Goal: Task Accomplishment & Management: Complete application form

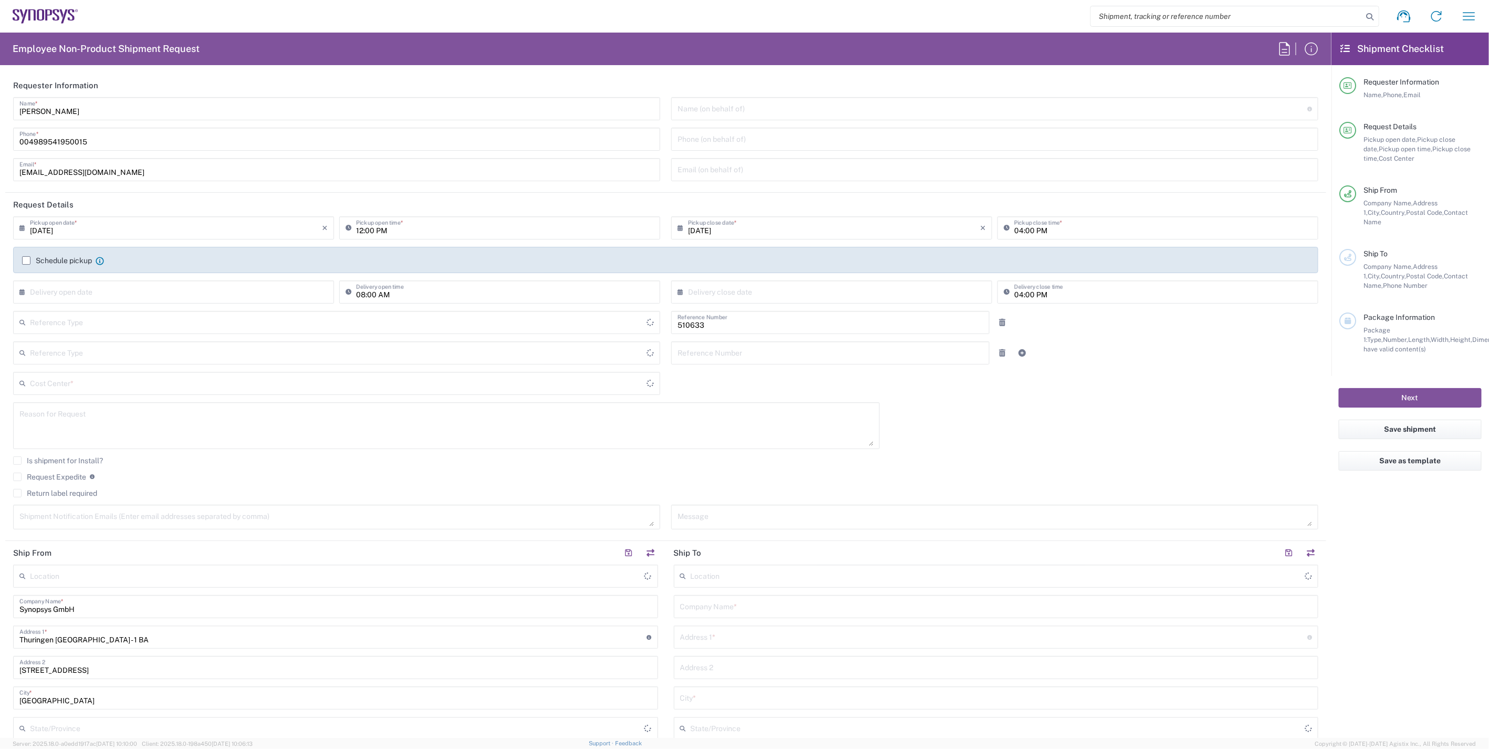
type input "Department"
type input "DE01, SDG, HAPS, HW 510633"
type input "Delivered at Place"
type input "Germany"
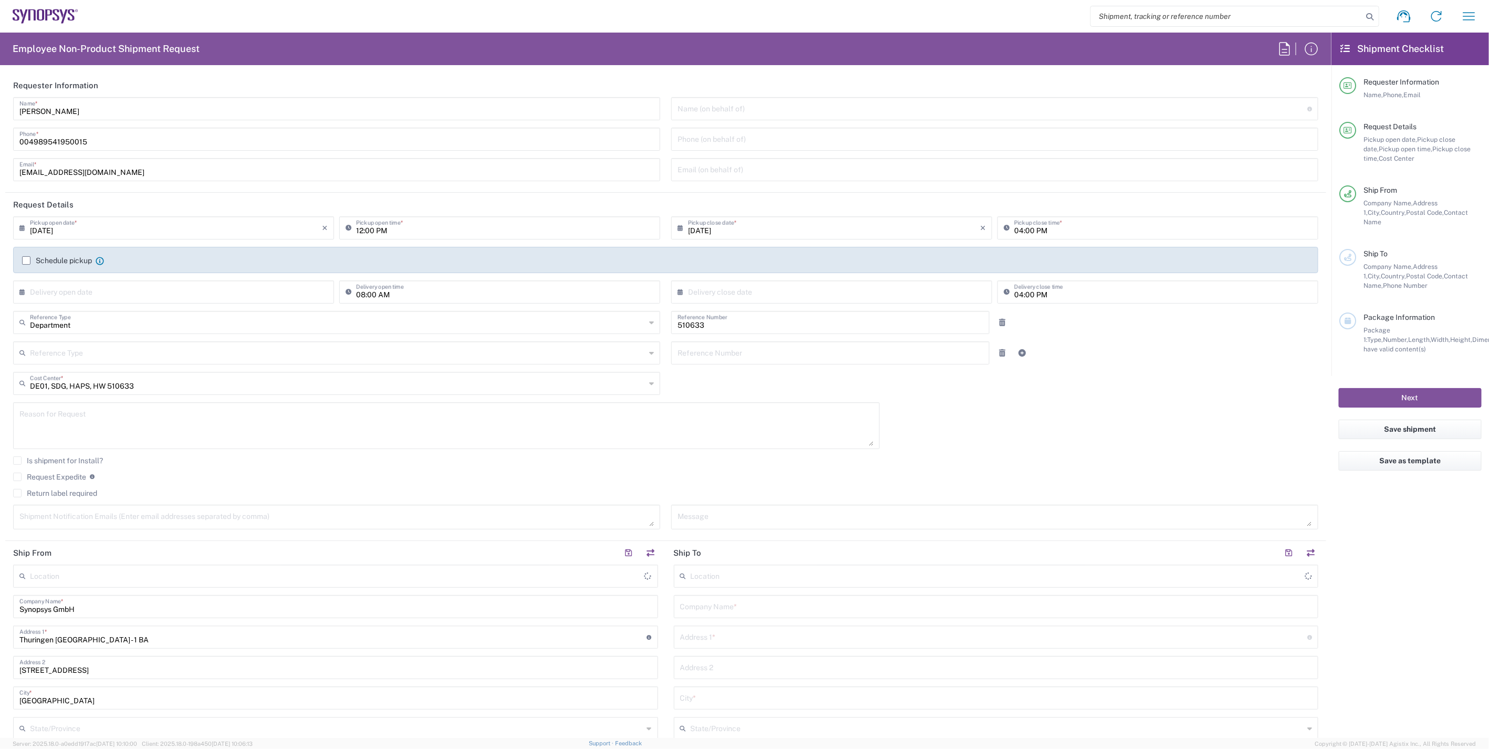
type input "Erfurt DE06"
click at [104, 229] on input "09/08/2025" at bounding box center [176, 227] width 292 height 18
click at [158, 295] on span "9" at bounding box center [160, 293] width 16 height 15
type input "09/09/2025"
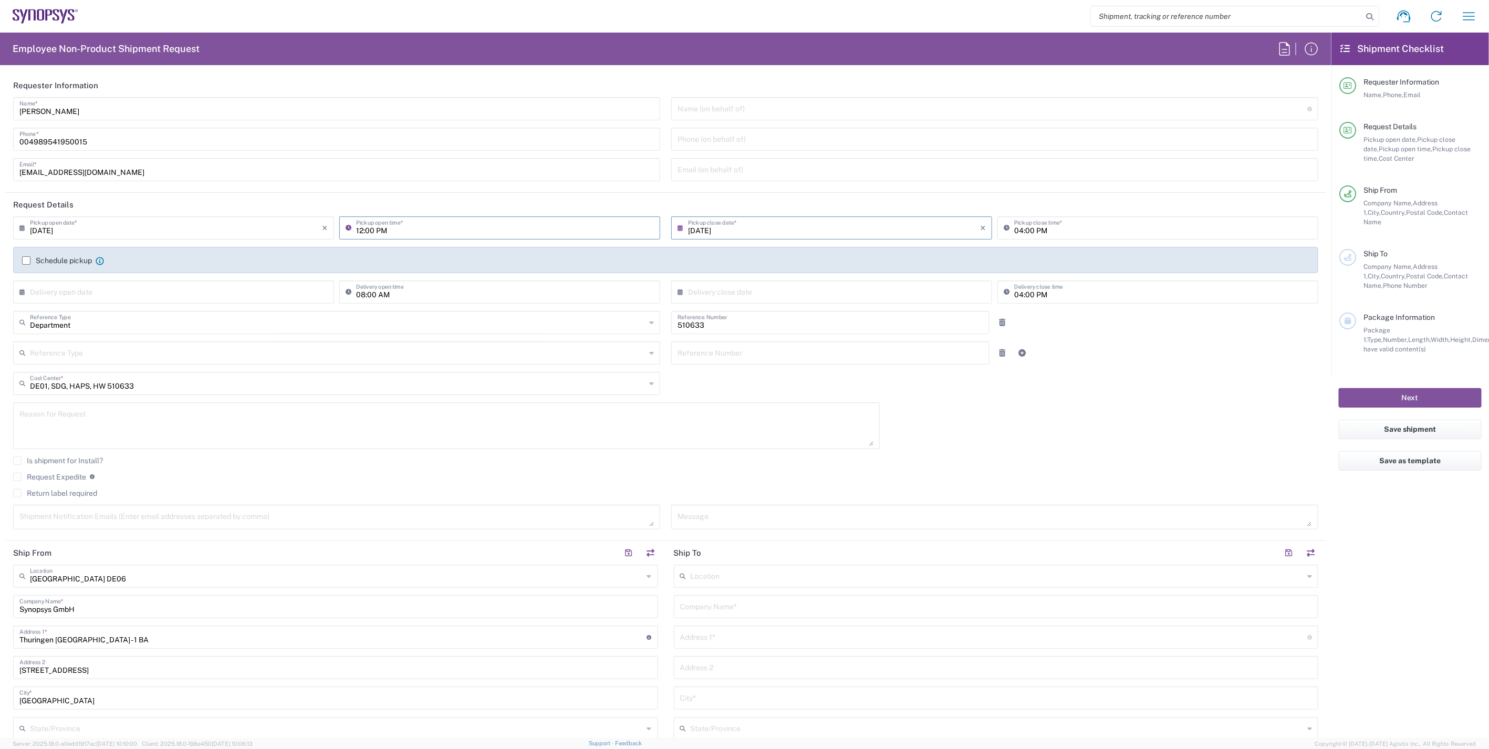
click at [359, 232] on input "12:00 PM" at bounding box center [505, 227] width 298 height 18
click at [384, 233] on input "09:00 PM" at bounding box center [505, 227] width 298 height 18
type input "09:00 AM"
click at [1014, 229] on input "04:00 PM" at bounding box center [1163, 227] width 298 height 18
type input "03:00 PM"
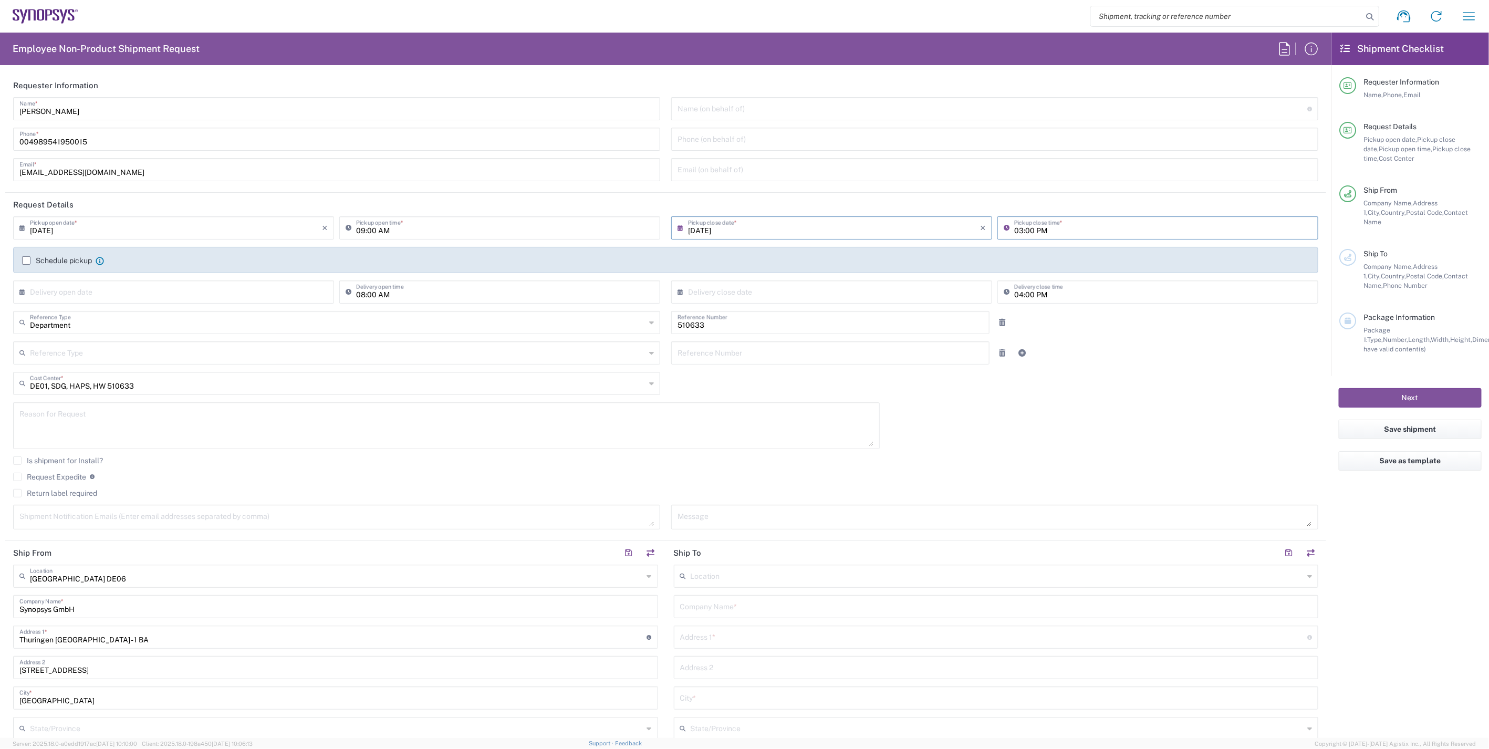
click at [1105, 379] on div "09/09/2025 × Pickup open date * Cancel Apply 09:00 AM Pickup open time * 09/09/…" at bounding box center [666, 376] width 1316 height 320
click at [57, 256] on div "Schedule pickup When scheduling a pickup please be sure to meet the following c…" at bounding box center [63, 260] width 82 height 9
click at [28, 260] on label "Schedule pickup" at bounding box center [57, 260] width 70 height 8
click at [26, 260] on input "Schedule pickup" at bounding box center [26, 260] width 0 height 0
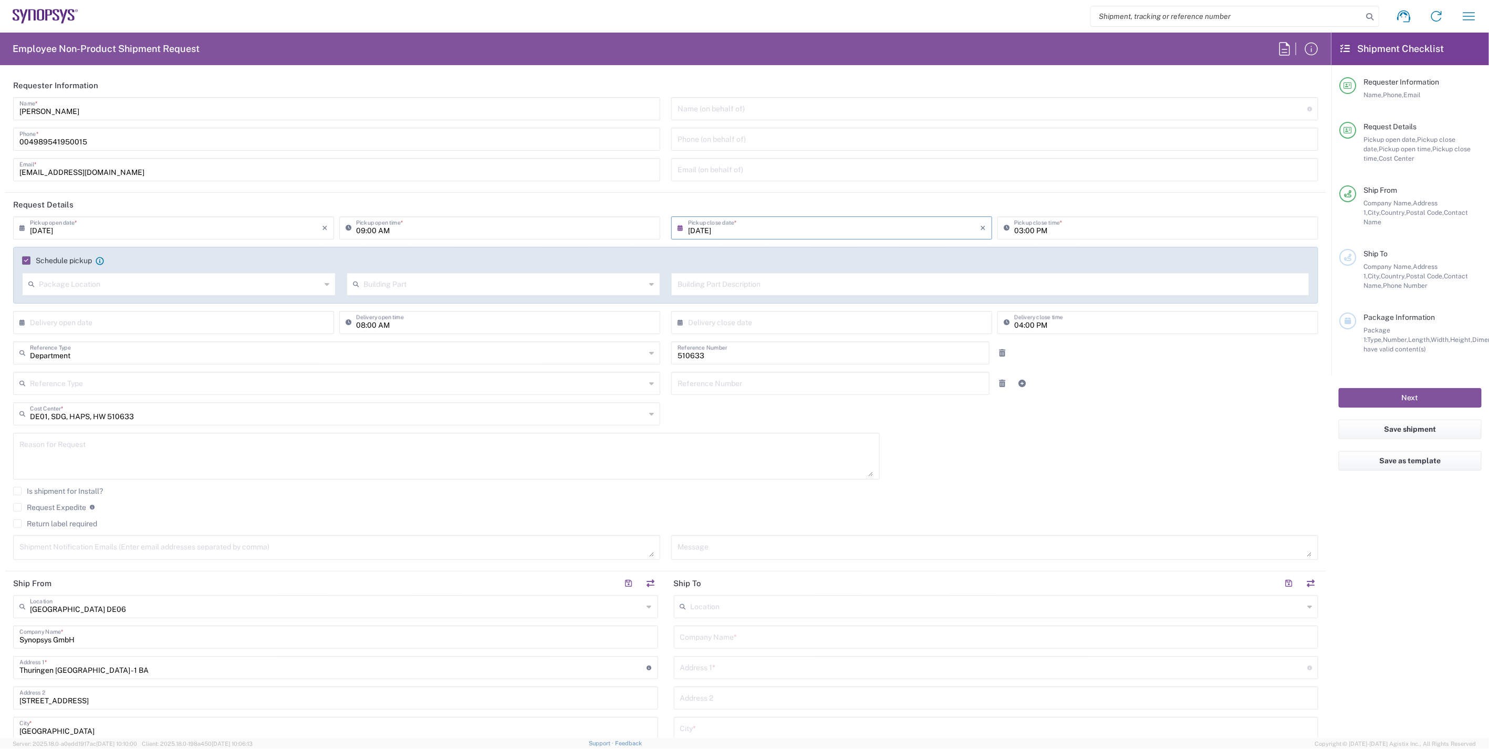
click at [1156, 429] on div "09/09/2025 × Pickup open date * Cancel Apply 09:00 AM Pickup open time * 09/09/…" at bounding box center [666, 391] width 1316 height 351
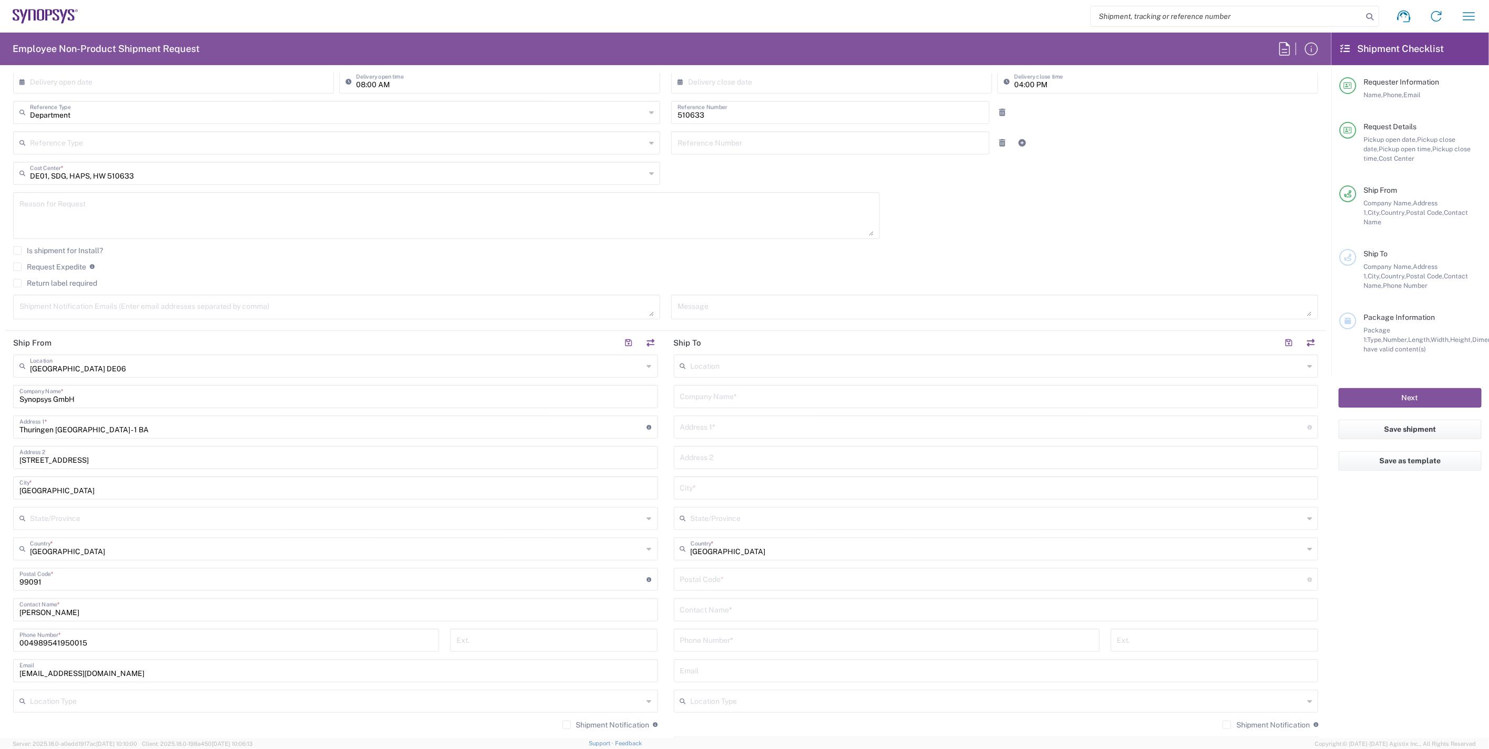
scroll to position [291, 0]
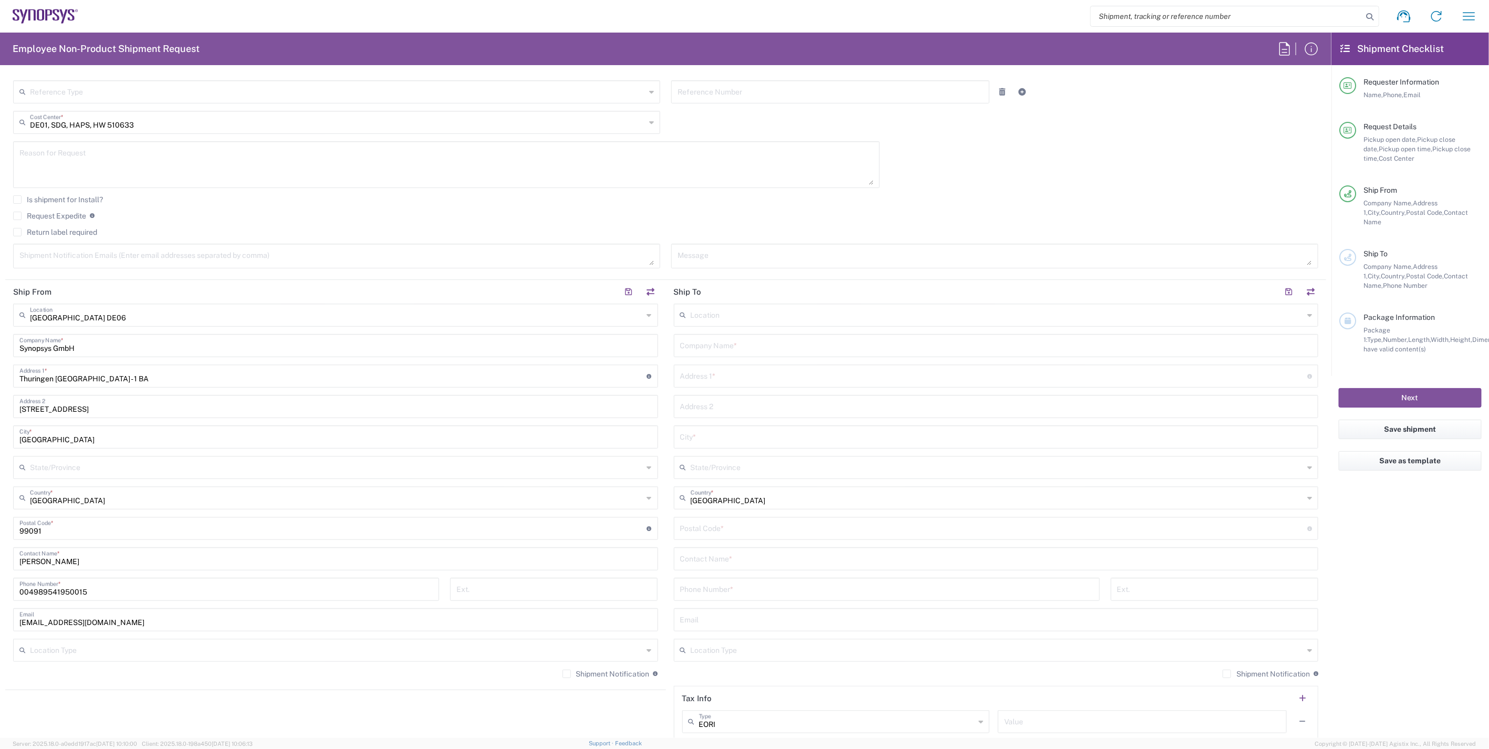
click at [773, 347] on input "text" at bounding box center [996, 345] width 632 height 18
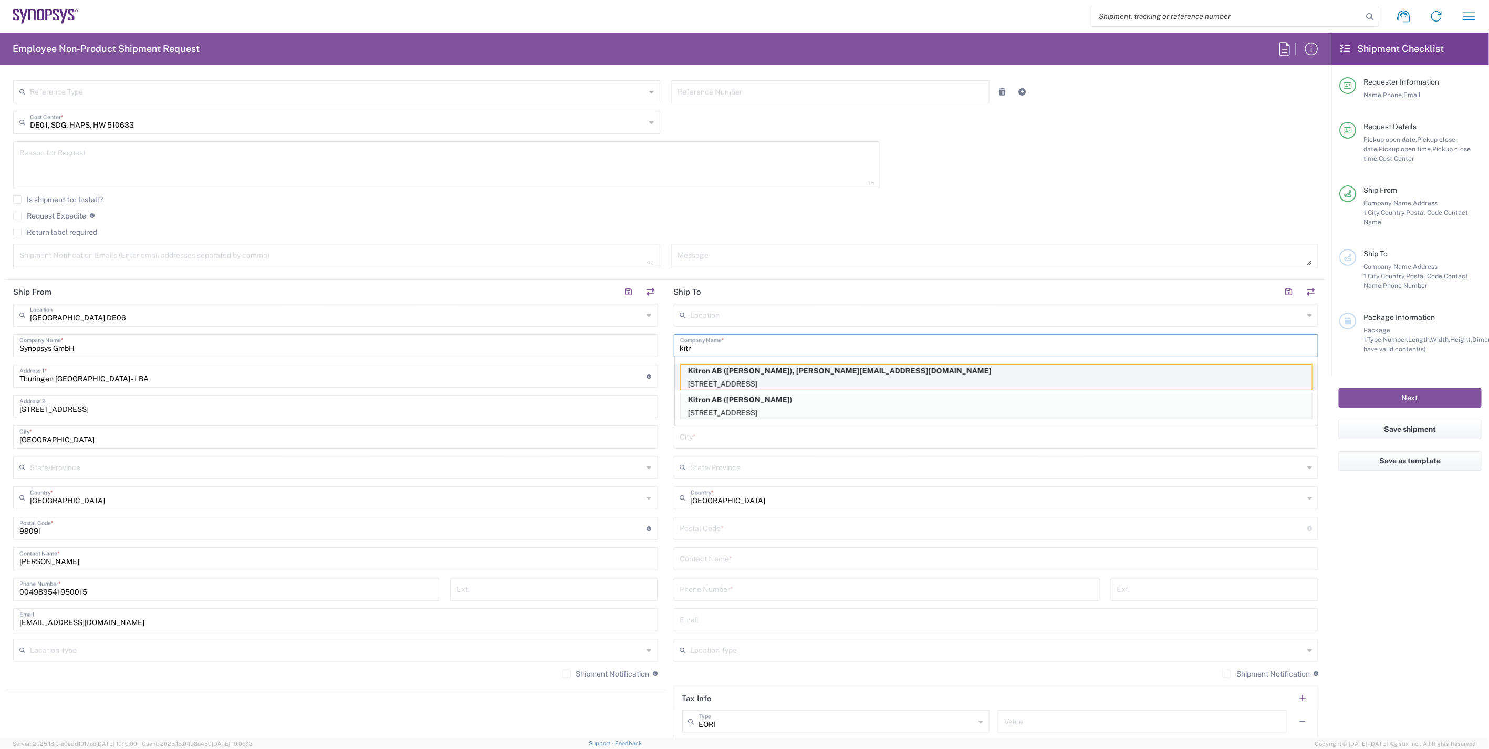
click at [793, 371] on p "Kitron AB (Marcus Warhag), marcus.warhag@kitron.com" at bounding box center [996, 370] width 631 height 13
type input "Kitron AB"
type input "Mobelvagen 5"
type input "Jonkoping"
type input "Sweden"
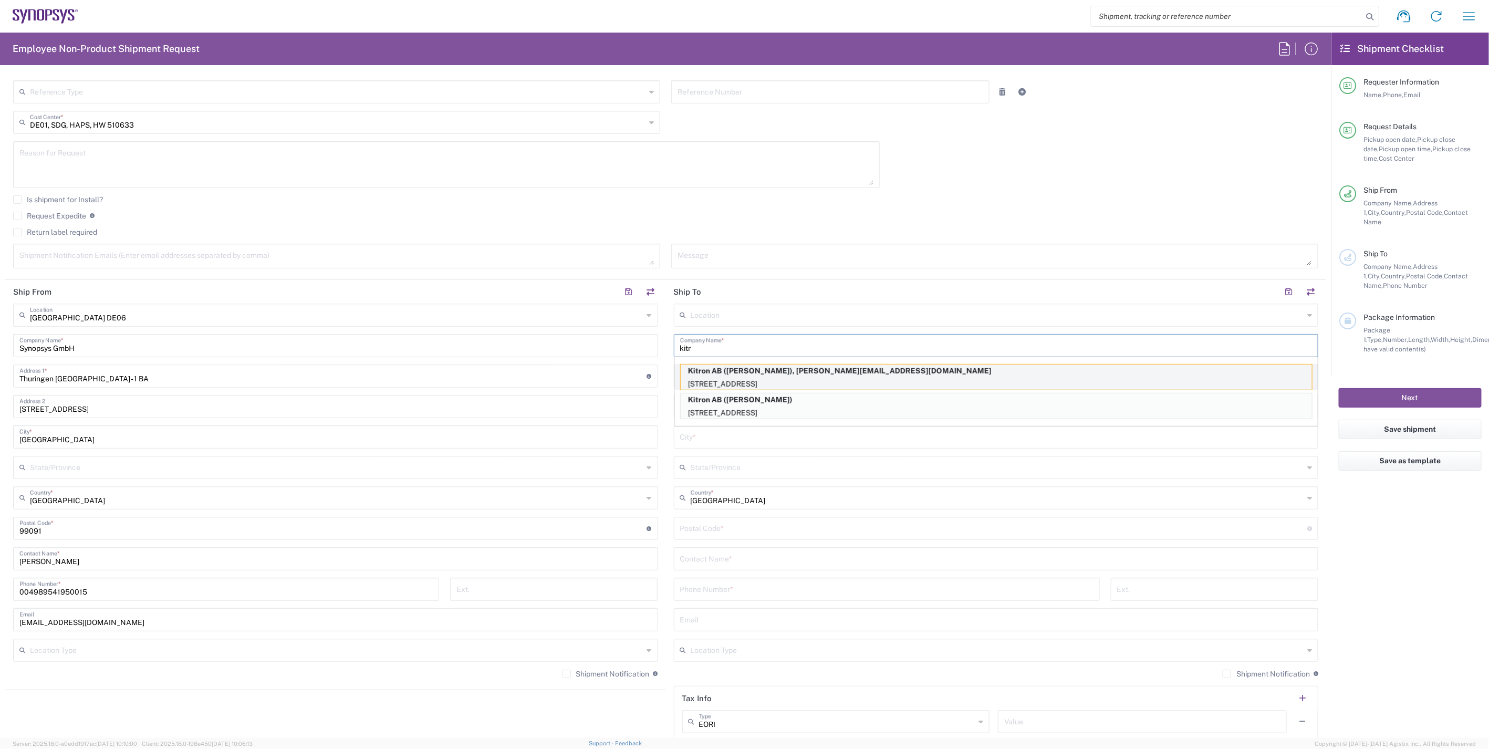
type input "55652"
type input "Marcus Warhag"
type input "+46 36-290 21 66"
type input "marcus.warhag@kitron.com"
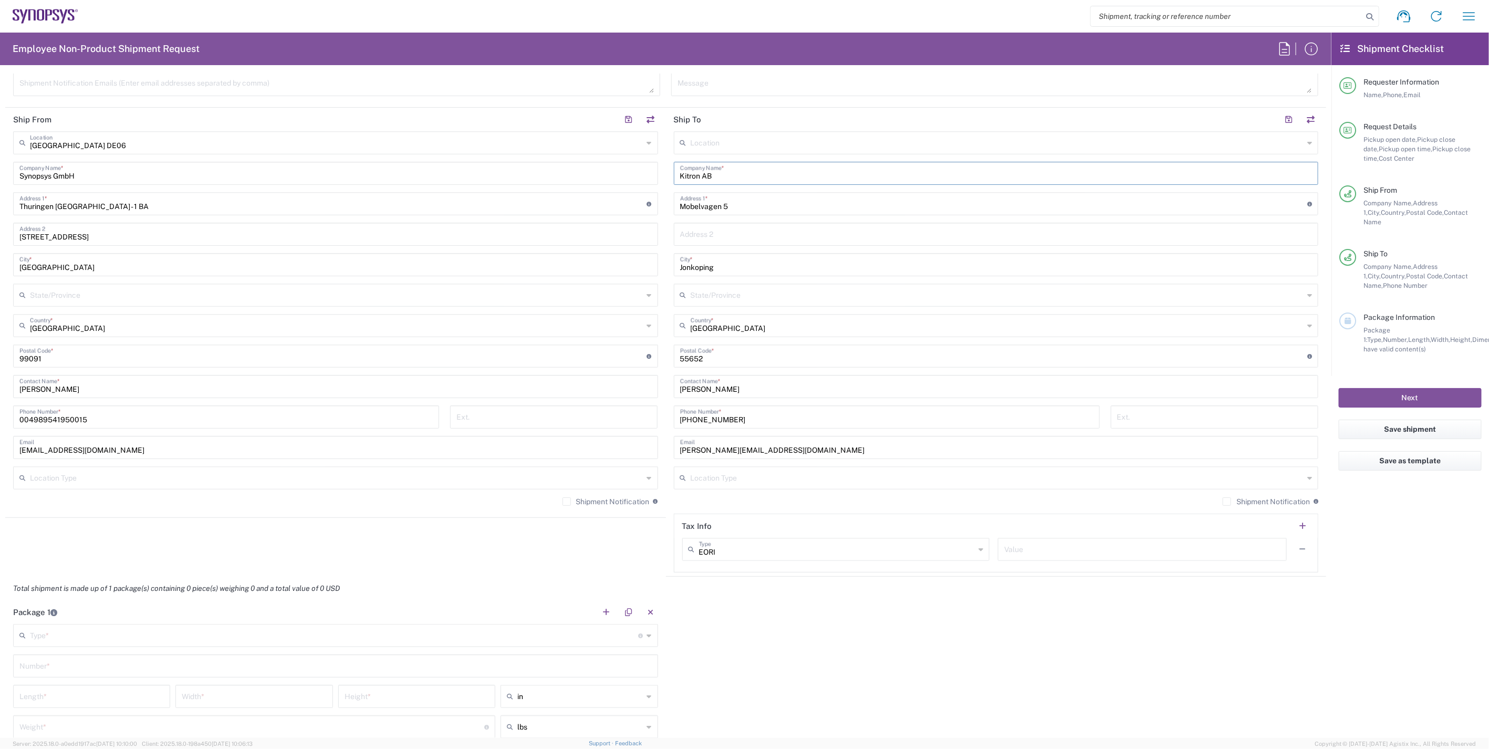
scroll to position [466, 0]
click at [1222, 499] on label "Shipment Notification" at bounding box center [1265, 499] width 87 height 8
click at [1227, 499] on input "Shipment Notification" at bounding box center [1227, 499] width 0 height 0
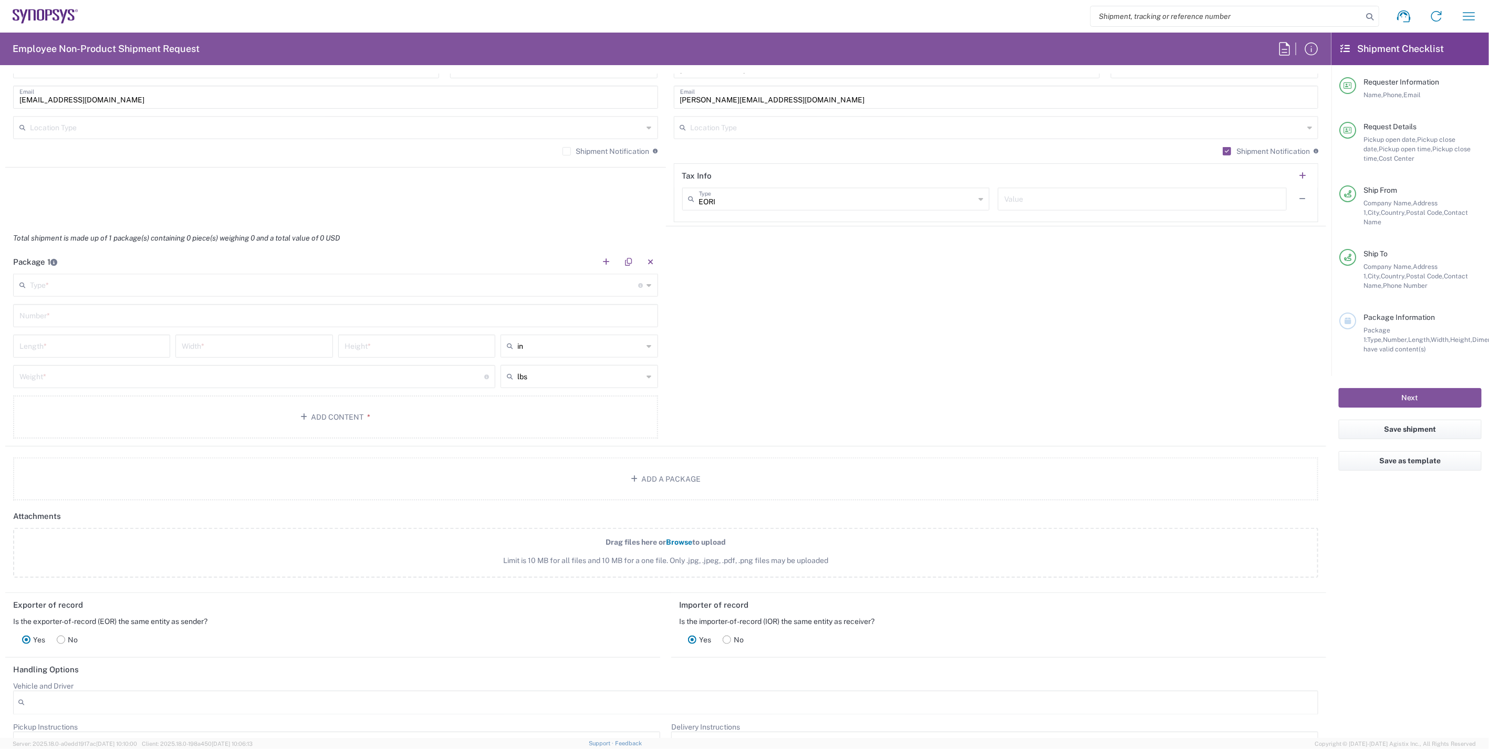
scroll to position [817, 0]
click at [647, 285] on icon at bounding box center [649, 282] width 5 height 17
click at [334, 440] on span "Your Packaging" at bounding box center [333, 445] width 638 height 16
type input "Your Packaging"
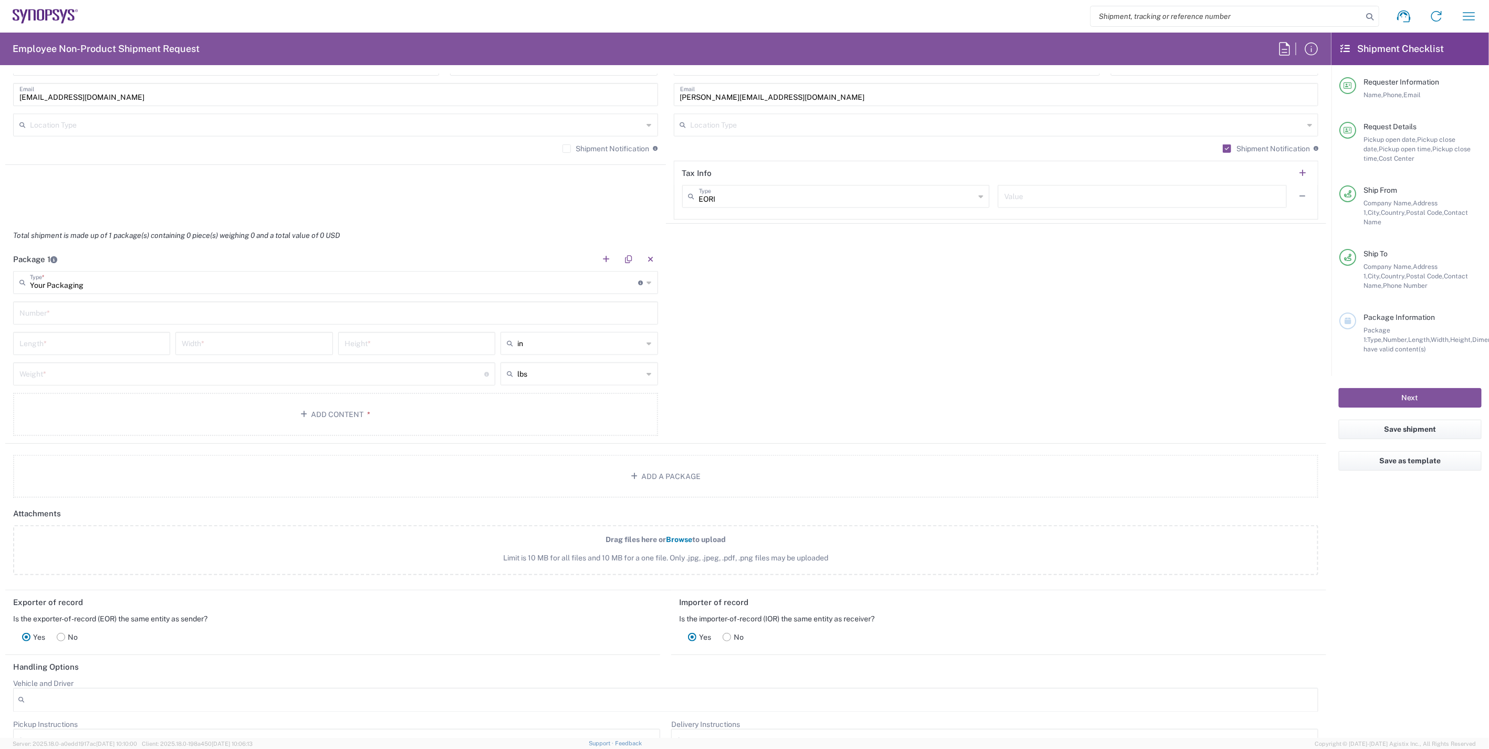
click at [327, 312] on input "text" at bounding box center [335, 312] width 632 height 18
type input "1"
click at [832, 377] on div "Package 1 Your Packaging Type * Material used to package goods Bale(s) Basket(s…" at bounding box center [665, 345] width 1321 height 196
click at [653, 343] on div "in" at bounding box center [578, 343] width 157 height 23
click at [636, 346] on input "text" at bounding box center [580, 343] width 126 height 17
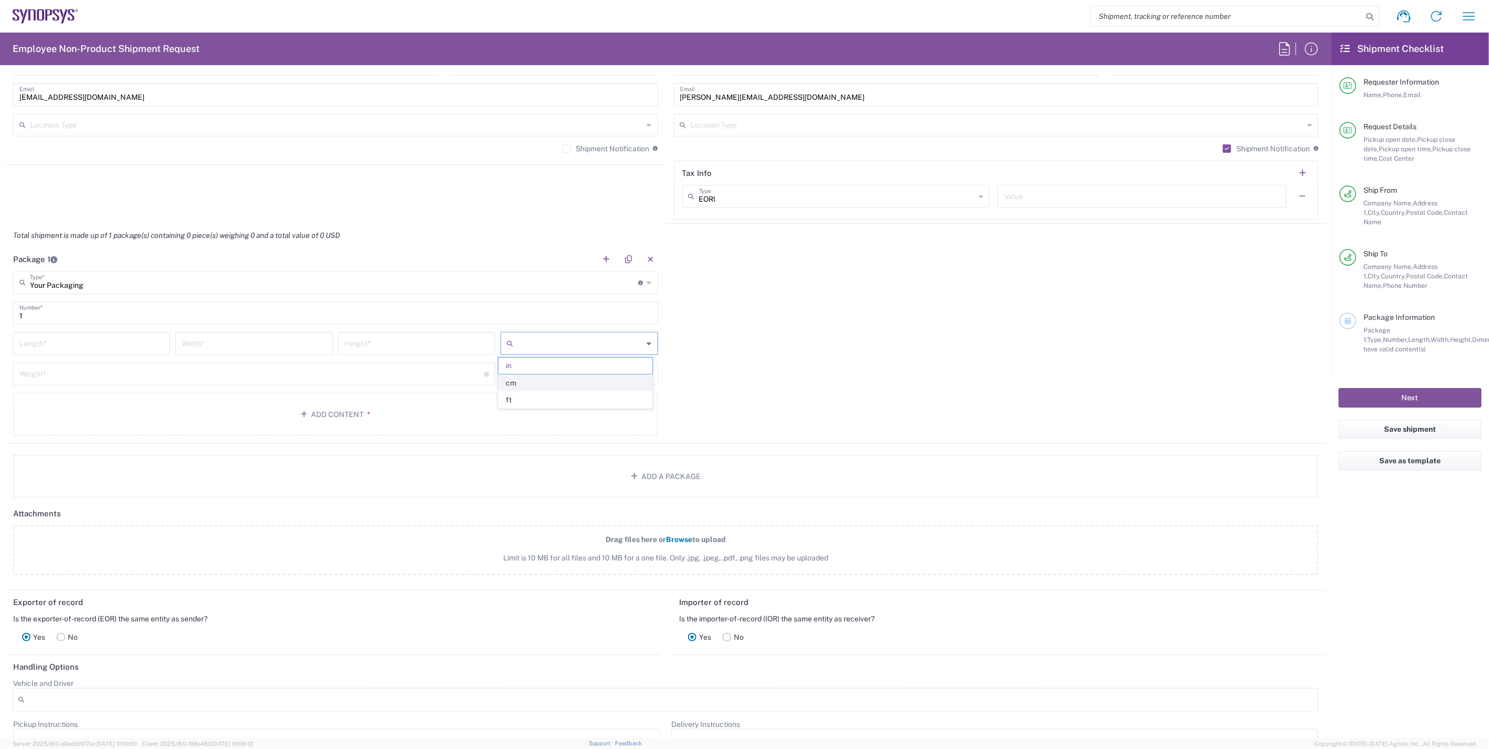
click at [632, 377] on span "cm" at bounding box center [575, 383] width 154 height 16
type input "cm"
click at [635, 371] on input "text" at bounding box center [580, 373] width 126 height 17
click at [632, 408] on span "kgs" at bounding box center [575, 413] width 154 height 16
type input "kgs"
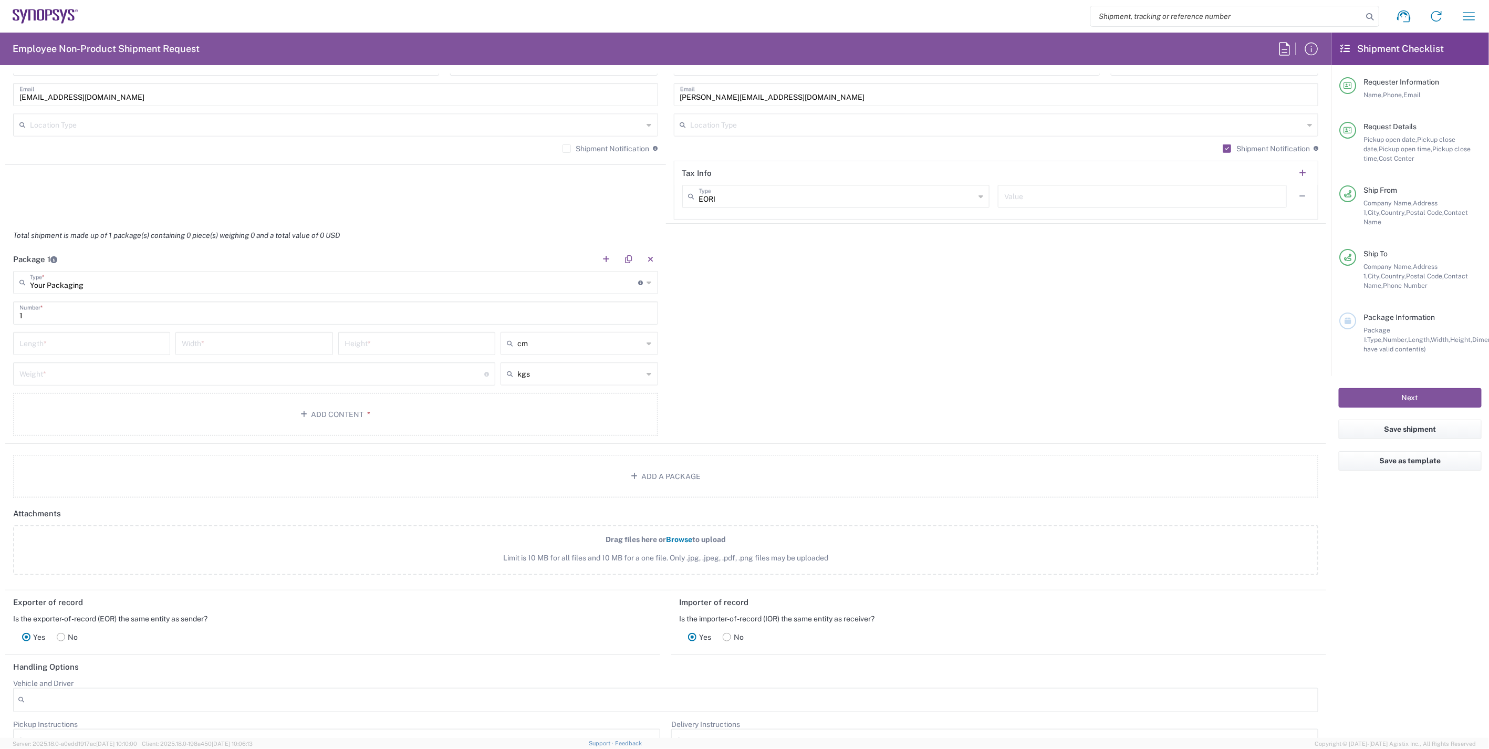
click at [762, 354] on div "Package 1 Your Packaging Type * Material used to package goods Bale(s) Basket(s…" at bounding box center [665, 345] width 1321 height 196
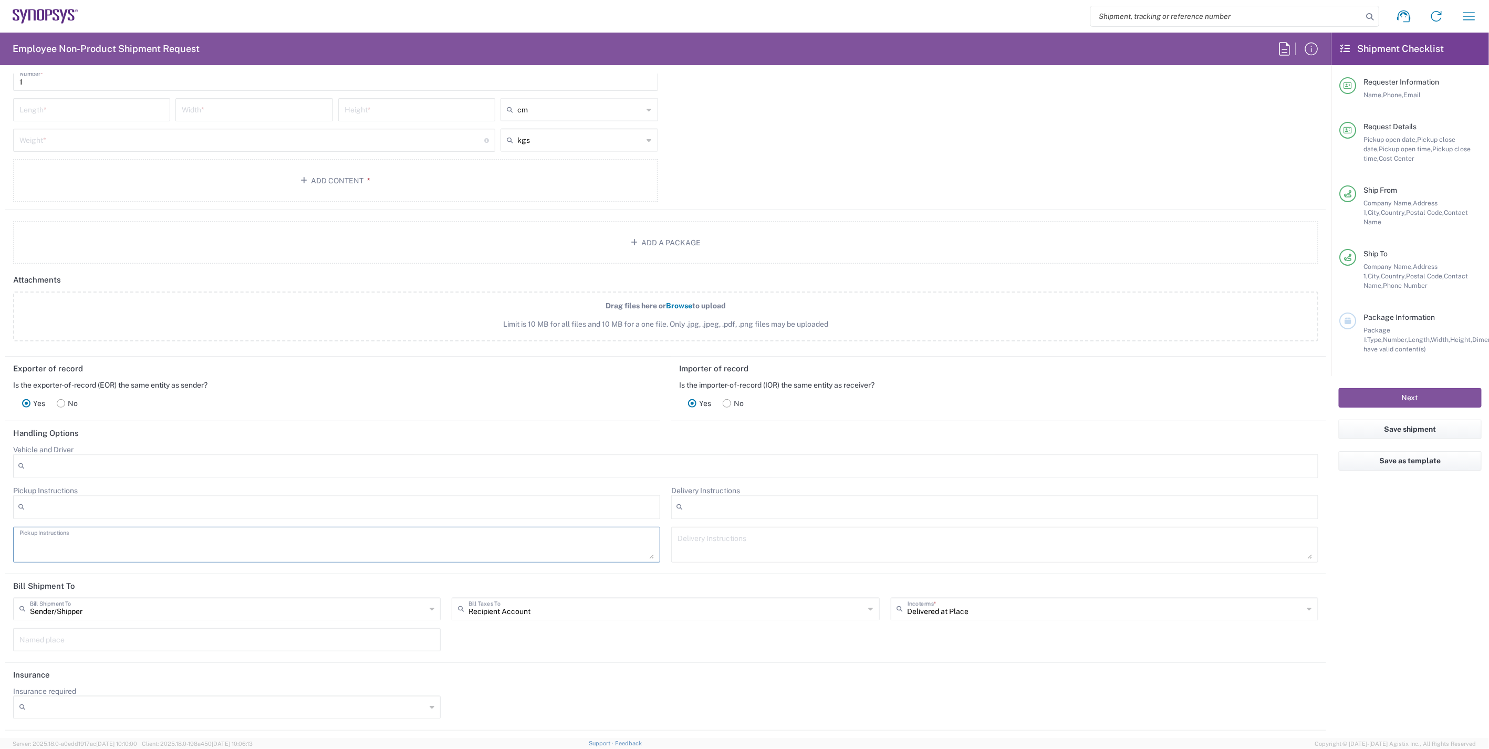
click at [271, 534] on textarea at bounding box center [336, 544] width 634 height 29
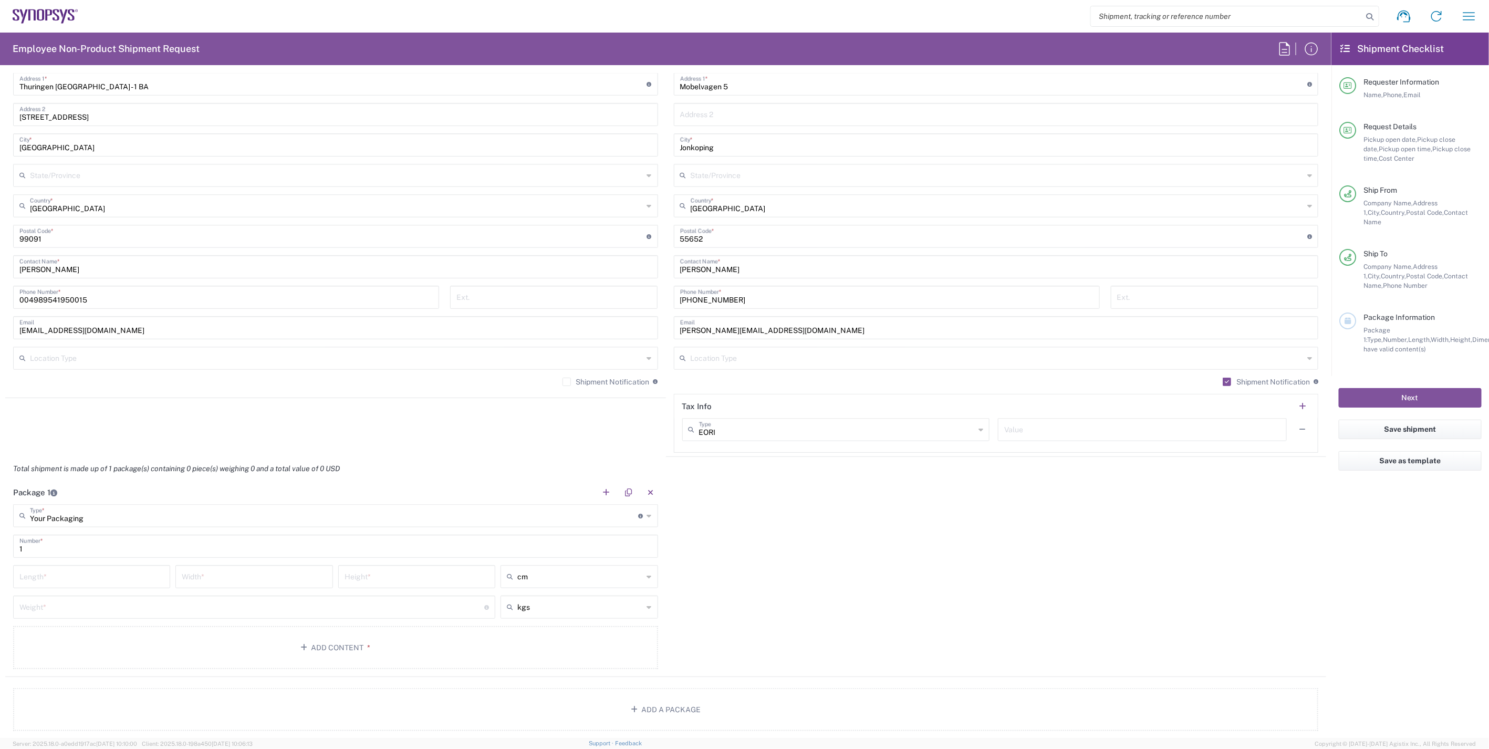
scroll to position [582, 0]
type textarea "This is a pallet. Please send a driver with a cart."
click at [84, 579] on input "number" at bounding box center [91, 577] width 144 height 18
type input "120"
click at [223, 581] on input "number" at bounding box center [254, 577] width 144 height 18
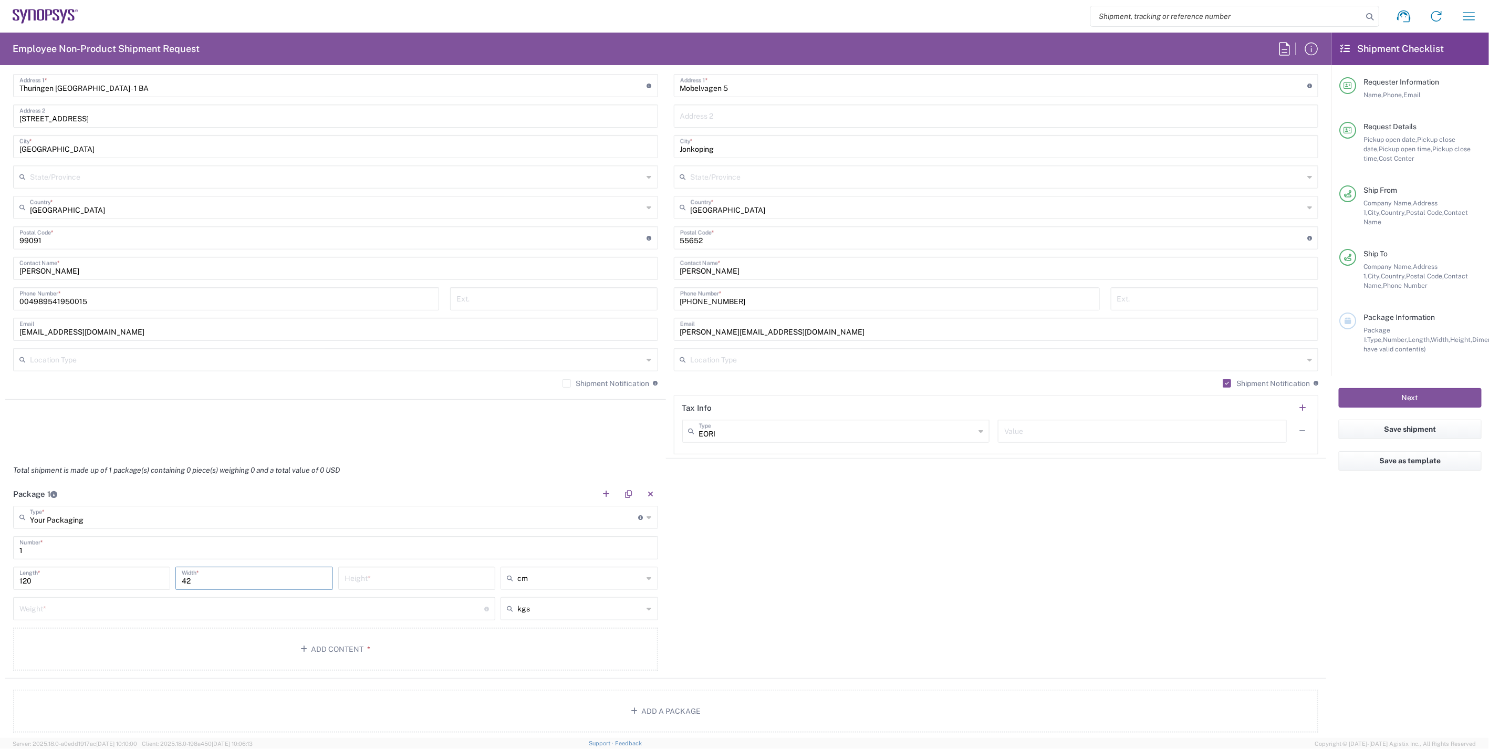
type input "42"
click at [386, 577] on input "number" at bounding box center [416, 577] width 144 height 18
type input "51"
click at [255, 605] on input "number" at bounding box center [251, 608] width 465 height 18
type input "60"
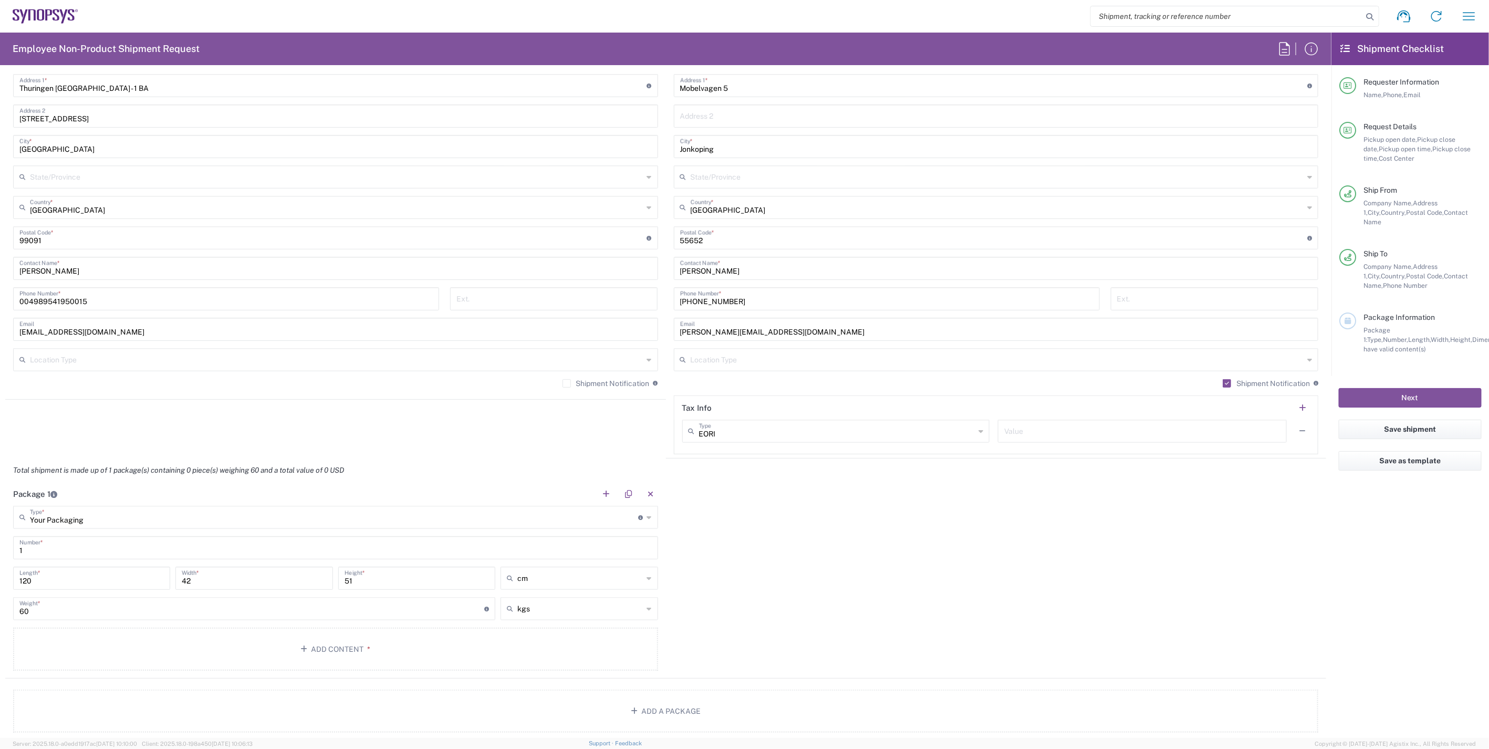
click at [791, 568] on div "Package 1 Your Packaging Type * Material used to package goods Bale(s) Basket(s…" at bounding box center [665, 580] width 1321 height 196
click at [358, 658] on button "Add Content *" at bounding box center [335, 649] width 645 height 43
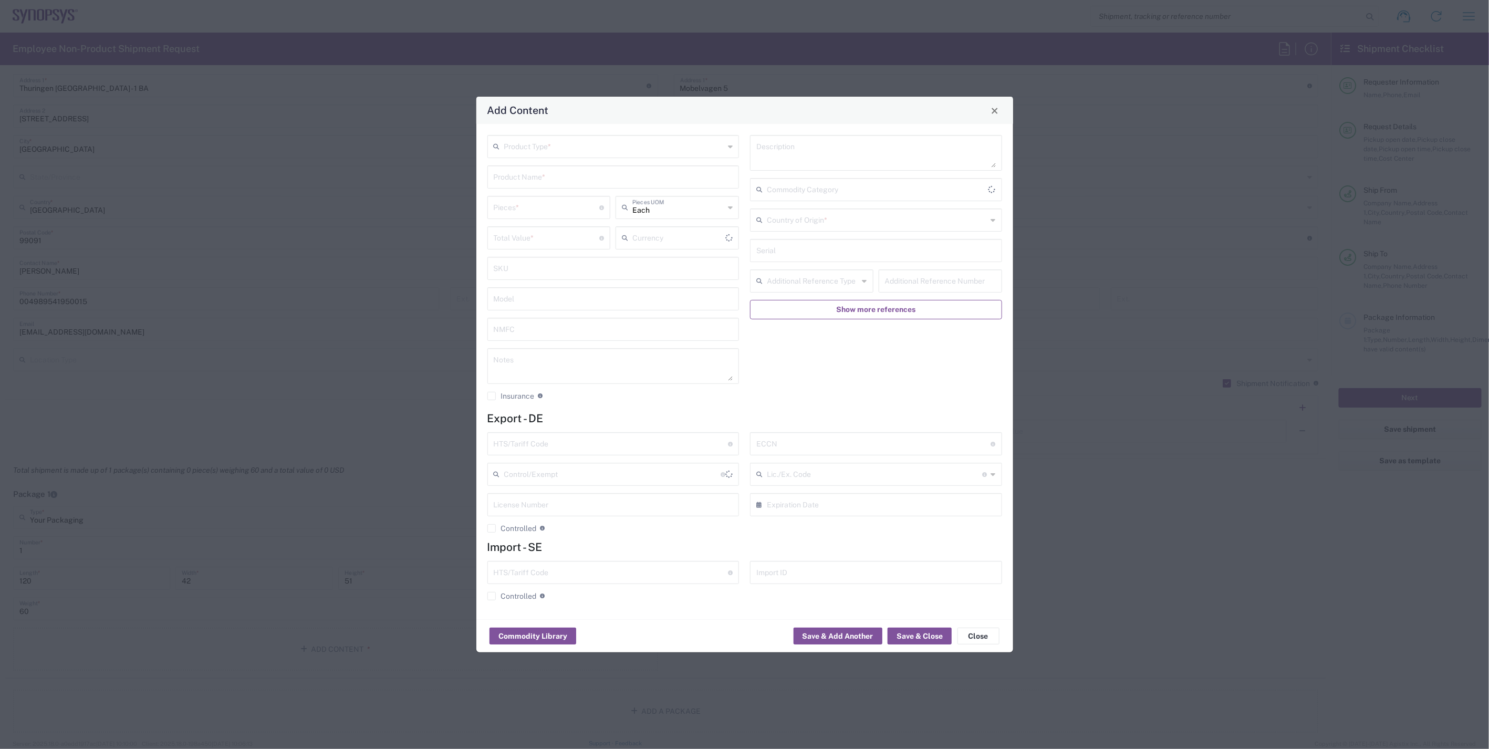
type input "US Dollar"
click at [643, 148] on input "text" at bounding box center [614, 146] width 221 height 18
click at [609, 186] on span "General Commodity" at bounding box center [612, 187] width 249 height 16
type input "General Commodity"
click at [648, 180] on input "text" at bounding box center [613, 176] width 239 height 18
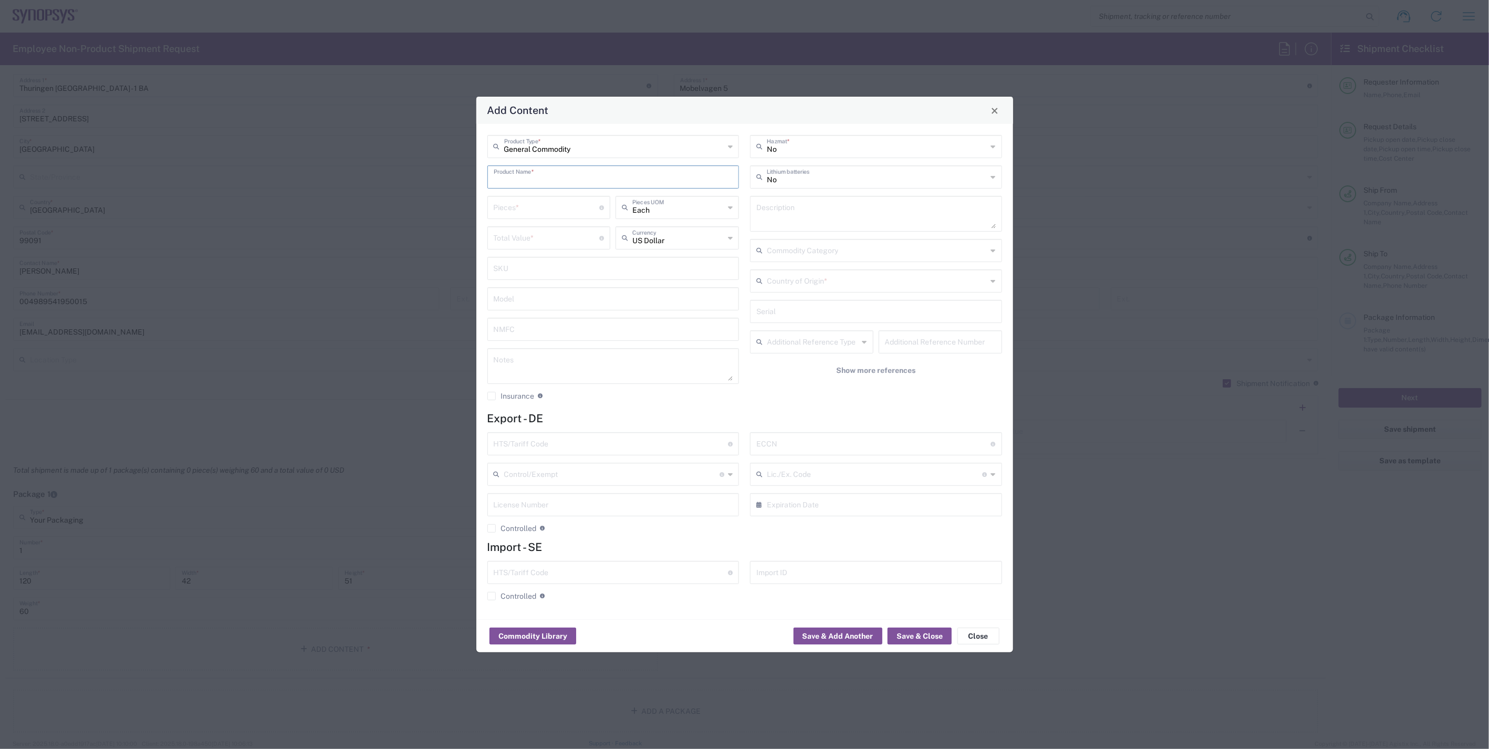
paste input "HAPS-200 6F Module"
click at [686, 175] on input "HAPS-200 6F Module" at bounding box center [613, 176] width 239 height 18
paste input "Prototyping system,"
type input "HAPS-200 6F Module, Prototyping system,"
click at [551, 213] on input "number" at bounding box center [547, 206] width 106 height 18
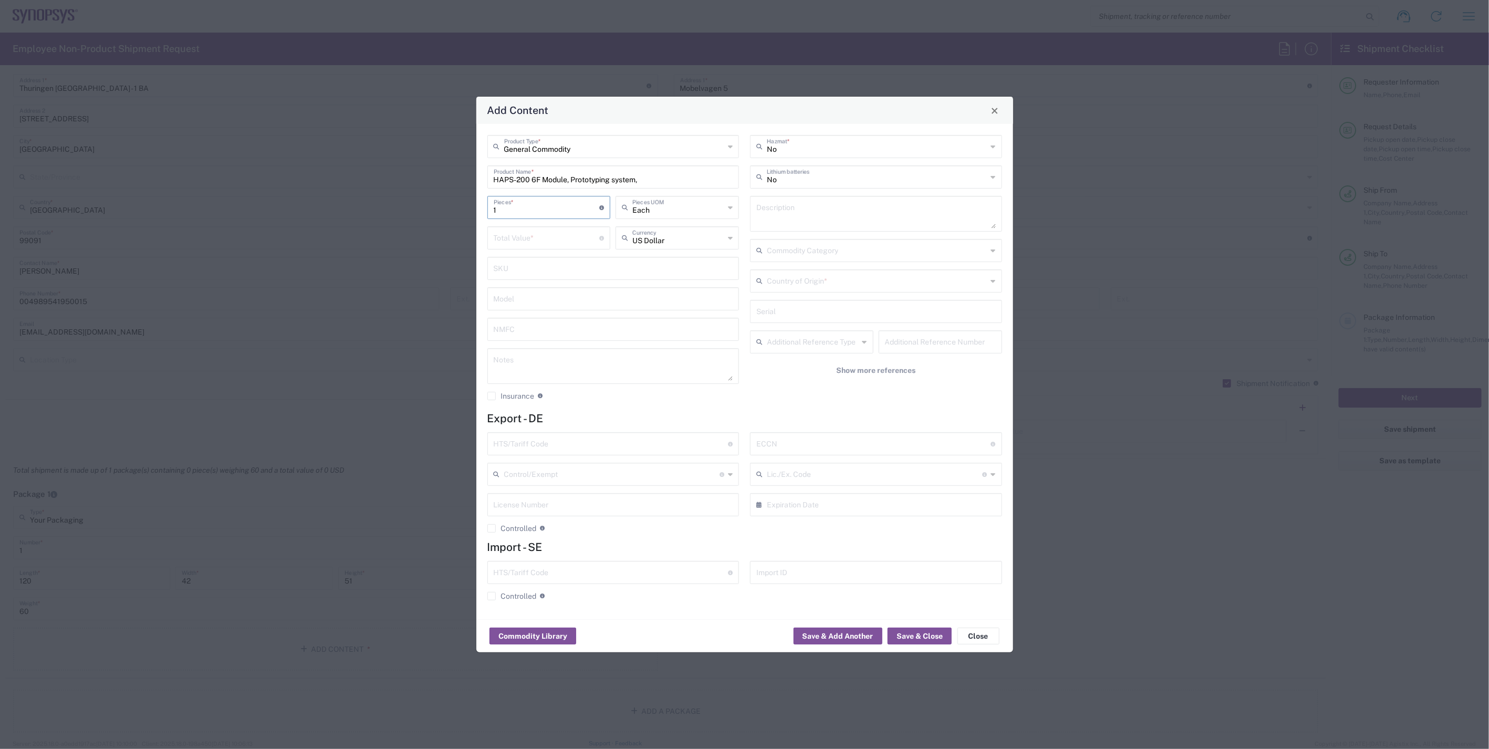
type input "1"
click at [516, 239] on input "number" at bounding box center [547, 237] width 106 height 18
paste input "128.20791"
click at [508, 242] on input "128.20791" at bounding box center [547, 237] width 106 height 18
click at [518, 238] on input "12820791" at bounding box center [547, 237] width 106 height 18
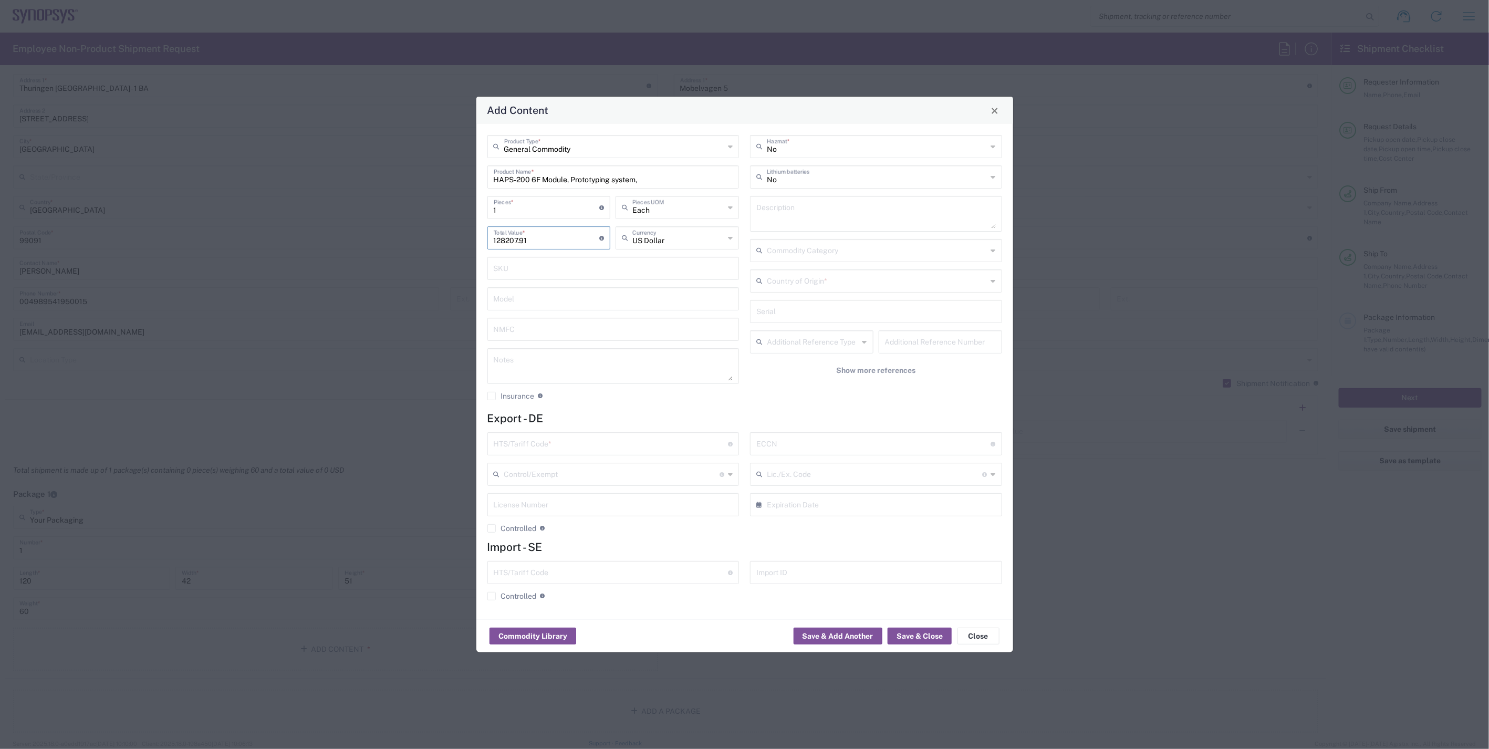
type input "128207.91"
click at [799, 396] on div "No Hazmat * No Lithium batteries Description Commodity Category Country of Orig…" at bounding box center [876, 271] width 263 height 273
click at [804, 274] on input "text" at bounding box center [877, 280] width 221 height 18
click at [790, 320] on span "Germany" at bounding box center [875, 321] width 249 height 16
type input "Germany"
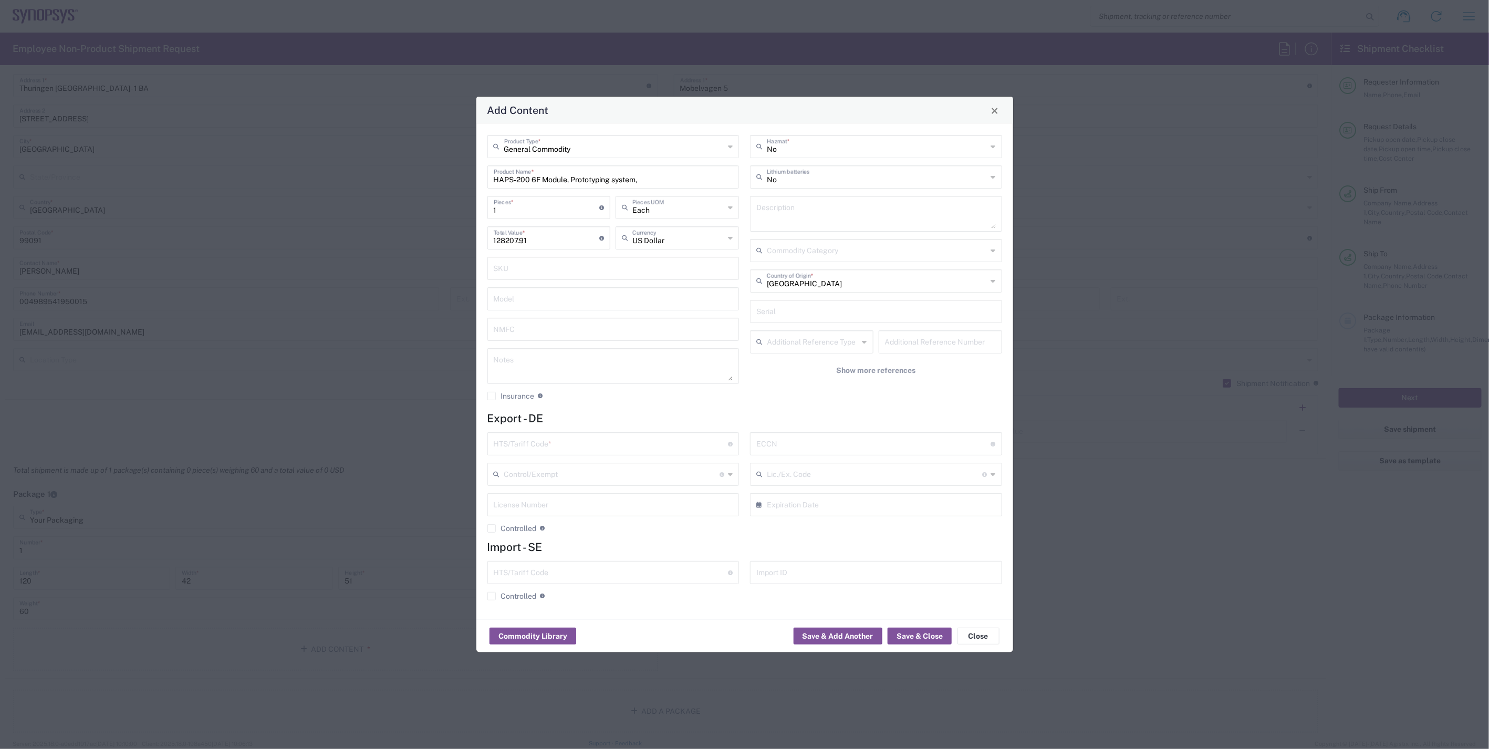
click at [791, 383] on div "No Hazmat * No Lithium batteries Description Commodity Category Germany Country…" at bounding box center [876, 271] width 263 height 273
click at [793, 433] on div "ECCN Obtain ECCN from vendor if product is purchased. Export Control Classifica…" at bounding box center [876, 443] width 252 height 23
click at [793, 443] on input "text" at bounding box center [873, 443] width 235 height 18
type input "EAR99"
click at [529, 438] on input "text" at bounding box center [611, 443] width 235 height 18
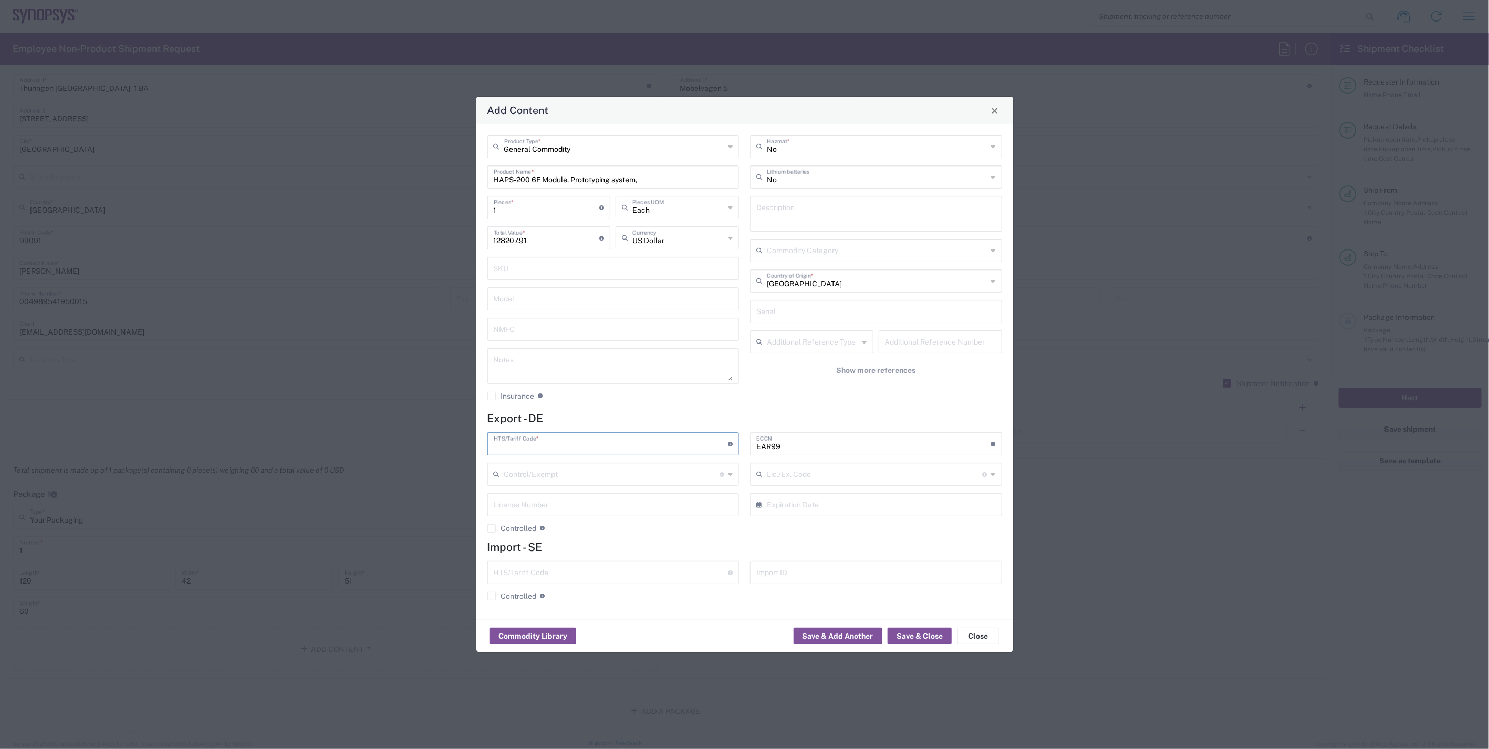
paste input "84733020"
type input "84733020"
click at [794, 383] on div "No Hazmat * No Lithium batteries Description Commodity Category Germany Country…" at bounding box center [876, 271] width 263 height 273
click at [917, 633] on button "Save & Close" at bounding box center [919, 636] width 64 height 17
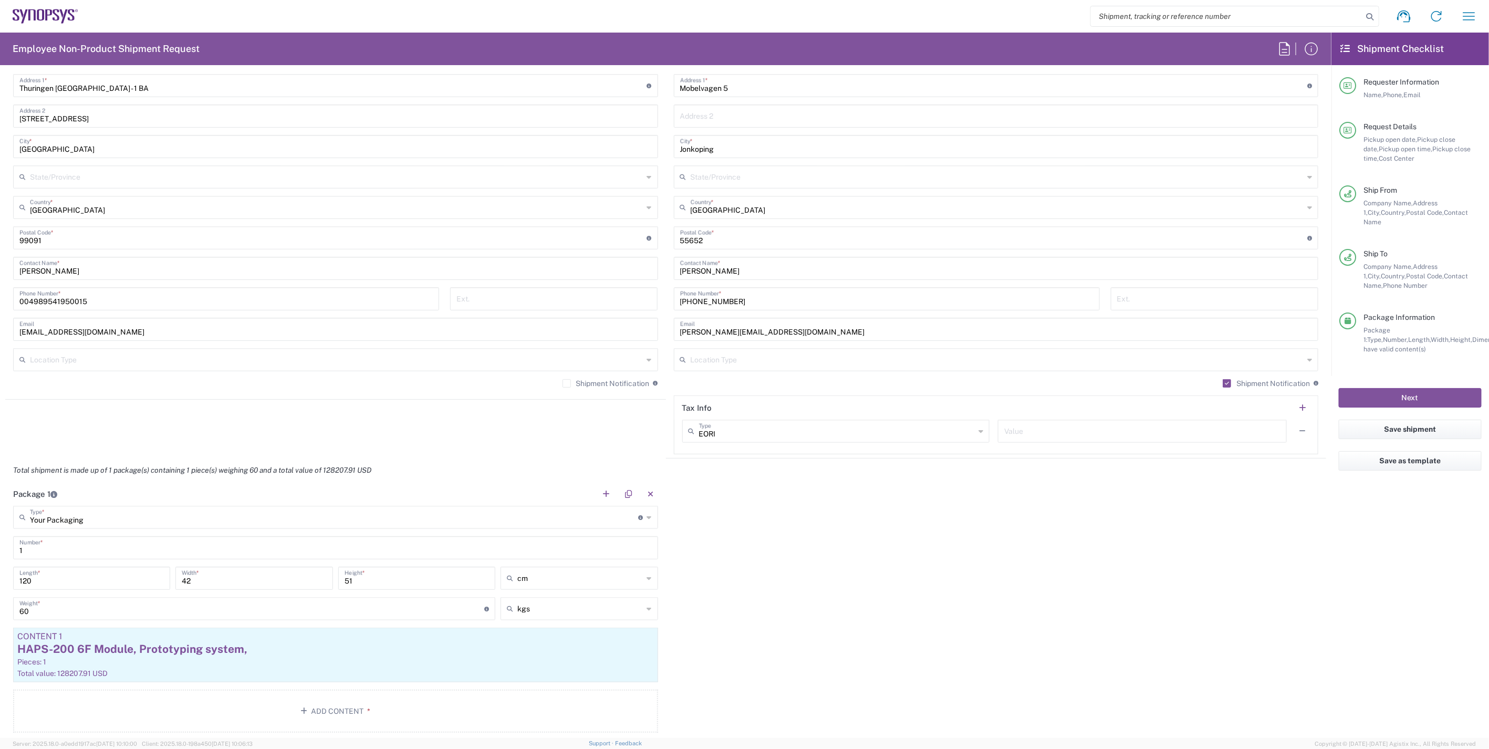
click at [794, 582] on div "Package 1 Your Packaging Type * Material used to package goods Bale(s) Basket(s…" at bounding box center [665, 611] width 1321 height 258
drag, startPoint x: 340, startPoint y: 467, endPoint x: 326, endPoint y: 467, distance: 14.2
click at [326, 467] on em "Total shipment is made up of 1 package(s) containing 1 piece(s) weighing 60 and…" at bounding box center [192, 470] width 374 height 8
click at [416, 465] on div "Total shipment is made up of 1 package(s) containing 1 piece(s) weighing 60 and…" at bounding box center [666, 470] width 1332 height 24
click at [865, 575] on div "Package 1 Your Packaging Type * Material used to package goods Bale(s) Basket(s…" at bounding box center [665, 611] width 1321 height 258
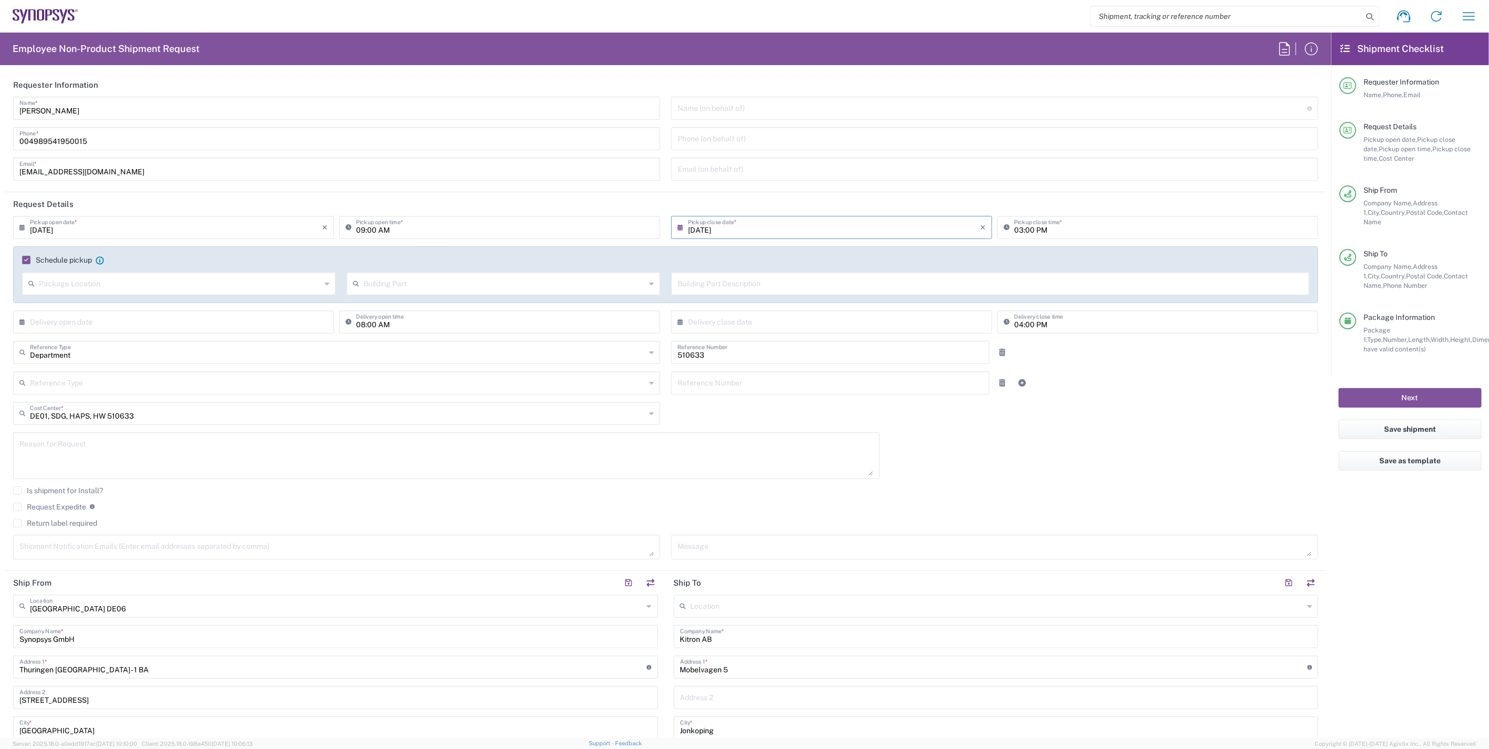
scroll to position [0, 0]
click at [1010, 461] on div "09/09/2025 × Pickup open date * Cancel Apply 09:00 AM Pickup open time * 09/09/…" at bounding box center [666, 391] width 1316 height 351
drag, startPoint x: 1010, startPoint y: 461, endPoint x: 985, endPoint y: 460, distance: 25.2
click at [985, 460] on div "09/09/2025 × Pickup open date * Cancel Apply 09:00 AM Pickup open time * 09/09/…" at bounding box center [666, 391] width 1316 height 351
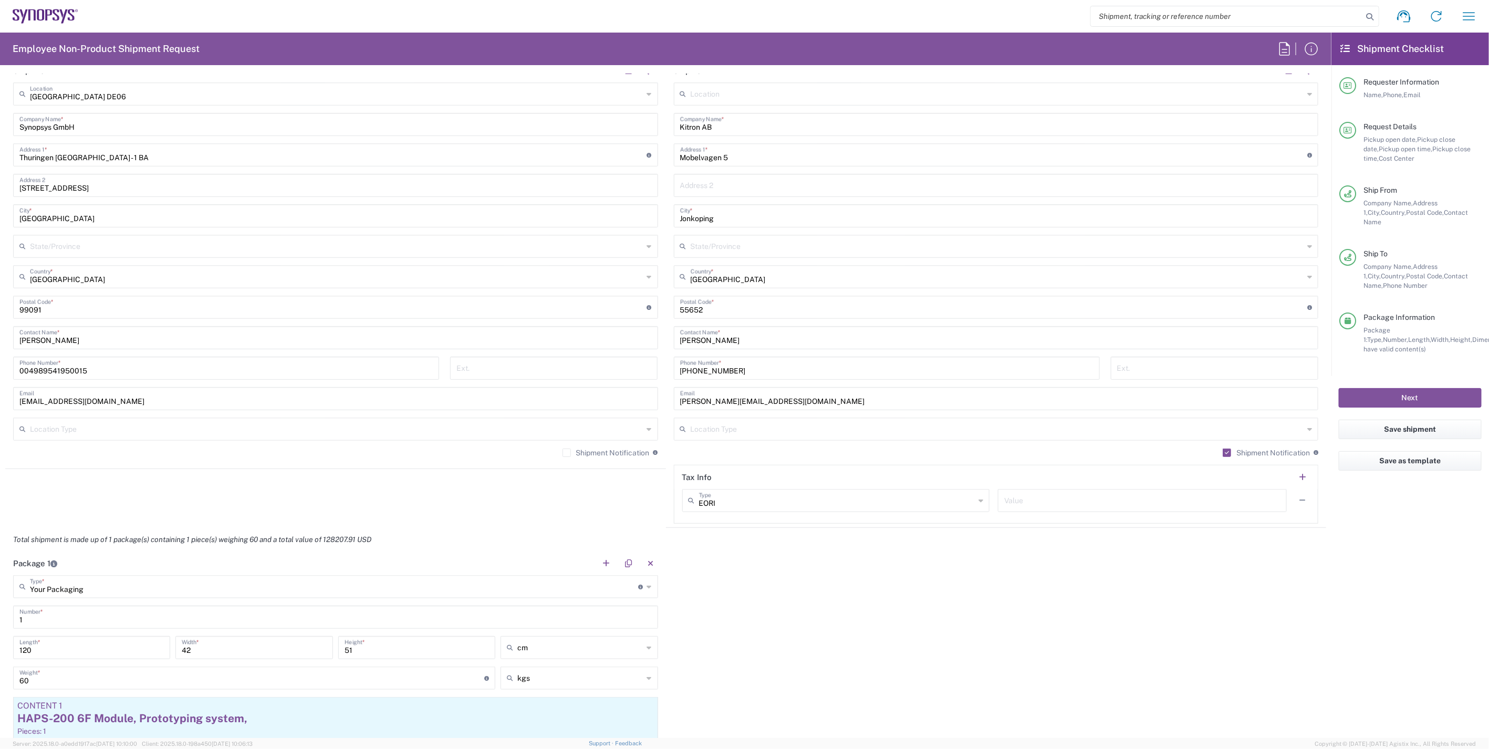
scroll to position [583, 0]
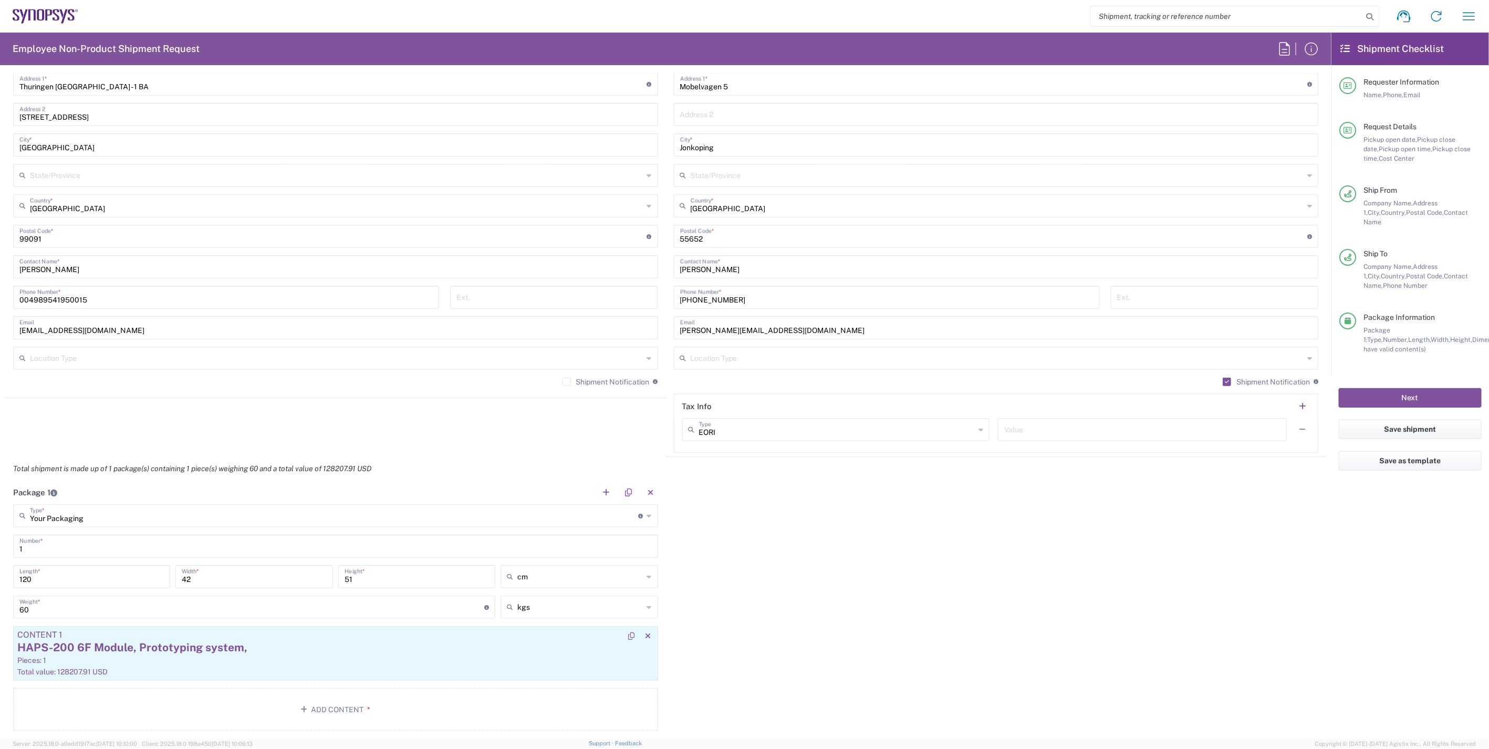
click at [292, 646] on div "HAPS-200 6F Module, Prototyping system," at bounding box center [335, 648] width 636 height 16
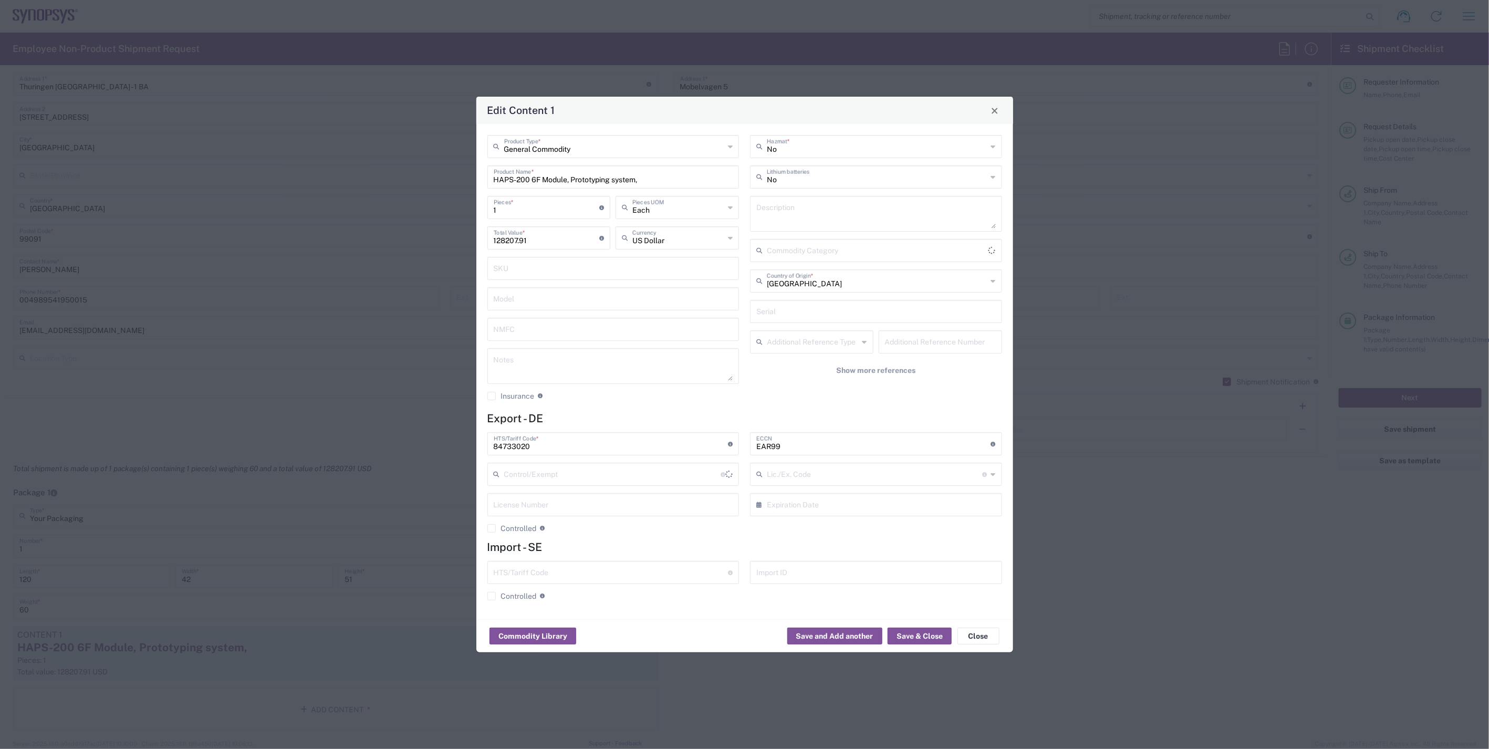
click at [655, 173] on input "HAPS-200 6F Module, Prototyping system," at bounding box center [613, 176] width 239 height 18
type input "HAPS-200 6F Module, Prototyping system"
click at [916, 637] on button "Save & Close" at bounding box center [919, 636] width 64 height 17
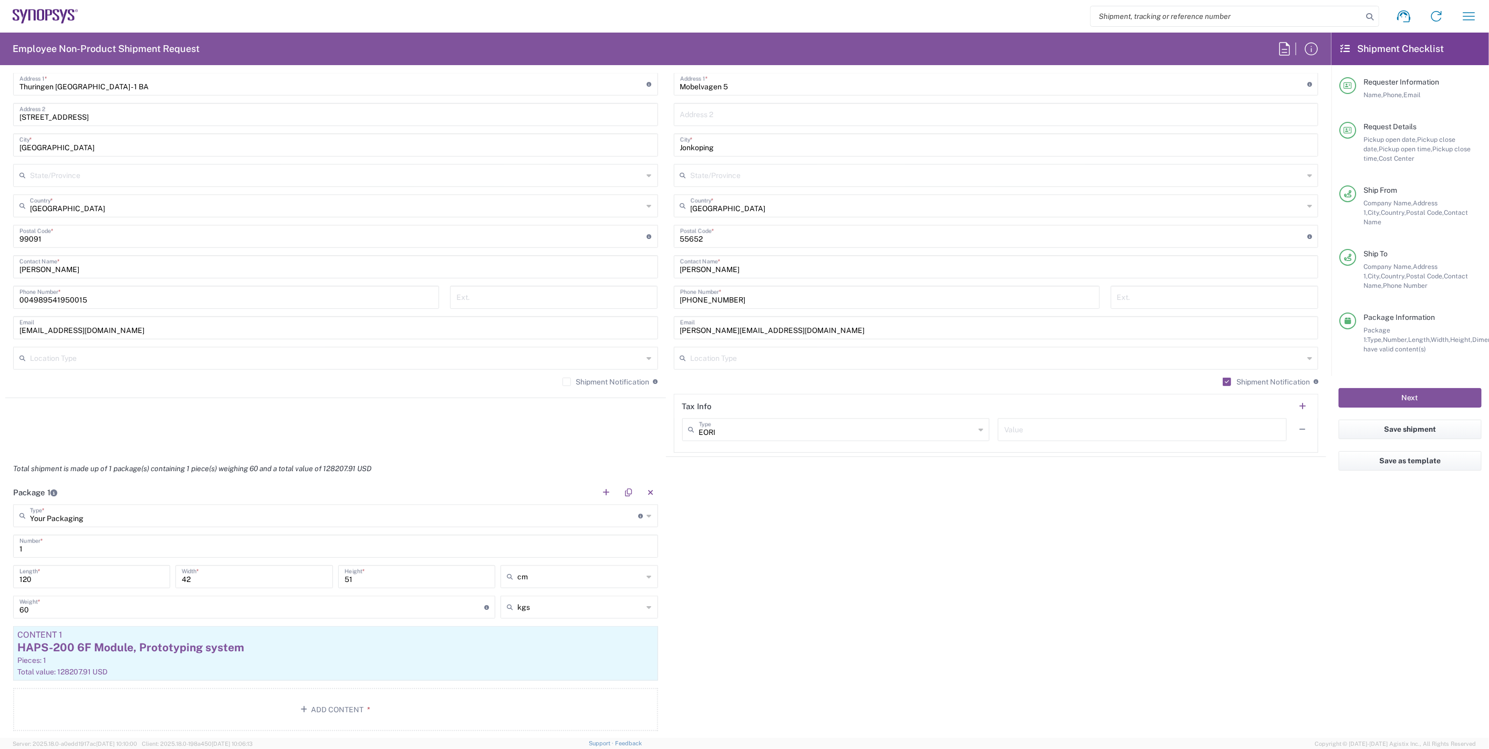
click at [967, 637] on div "Package 1 Your Packaging Type * Material used to package goods Bale(s) Basket(s…" at bounding box center [665, 609] width 1321 height 258
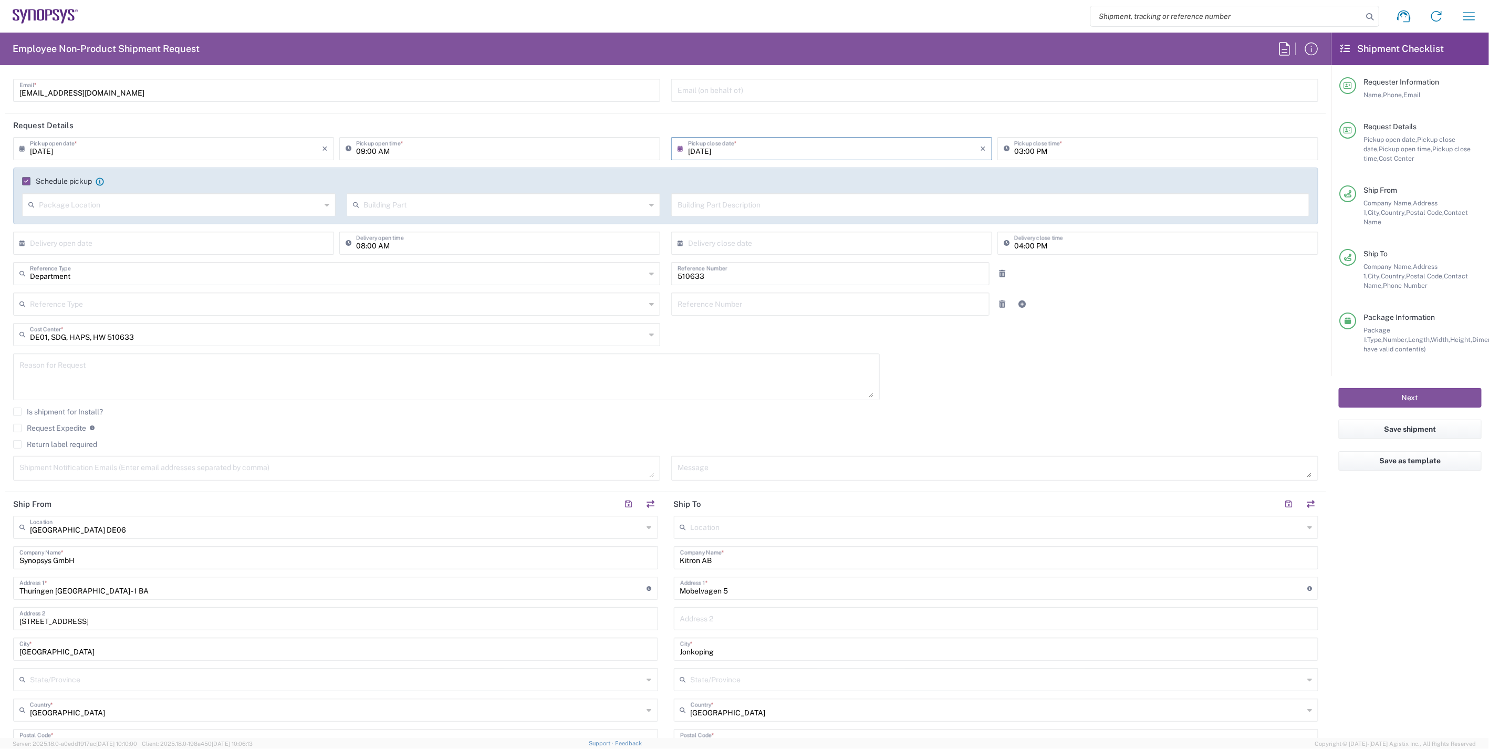
scroll to position [0, 0]
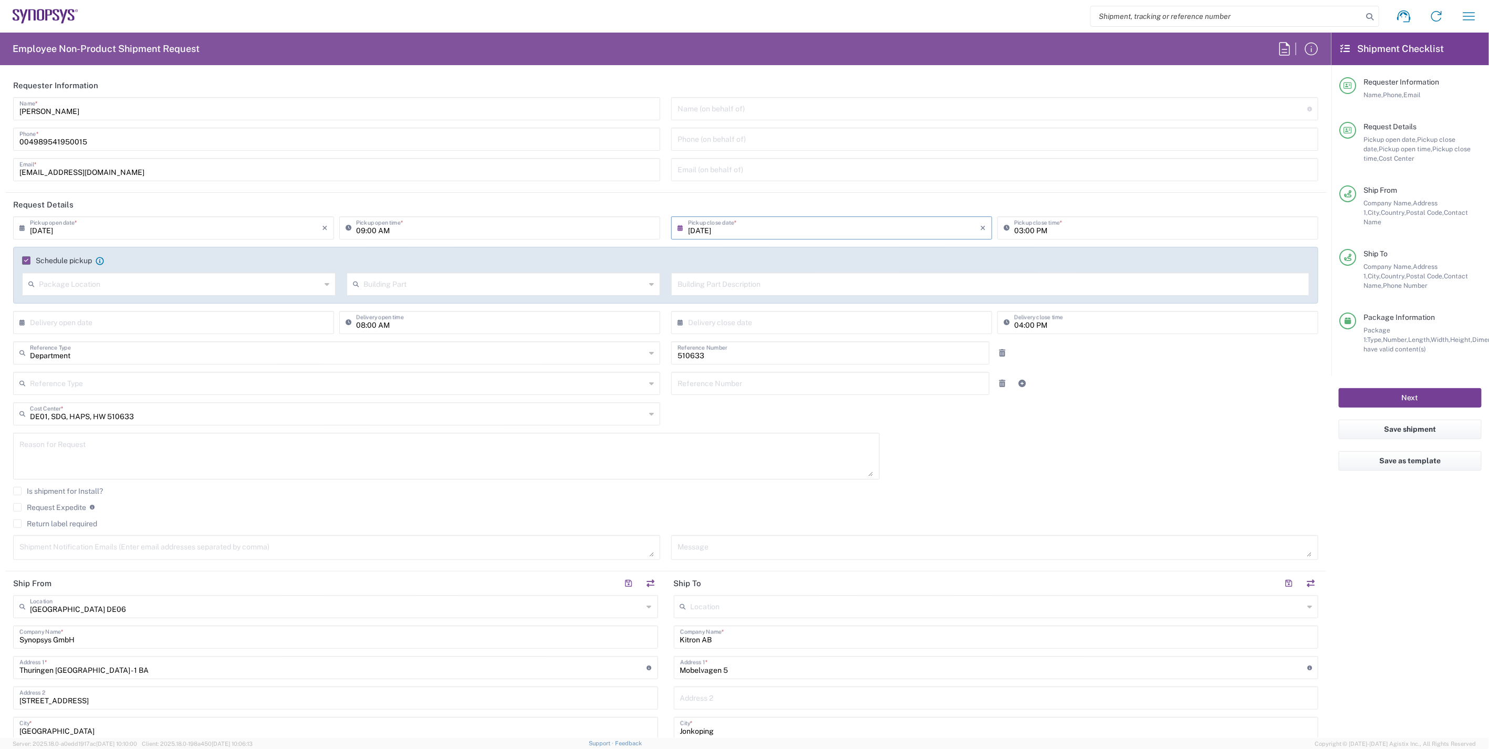
click at [1418, 388] on button "Next" at bounding box center [1409, 397] width 143 height 19
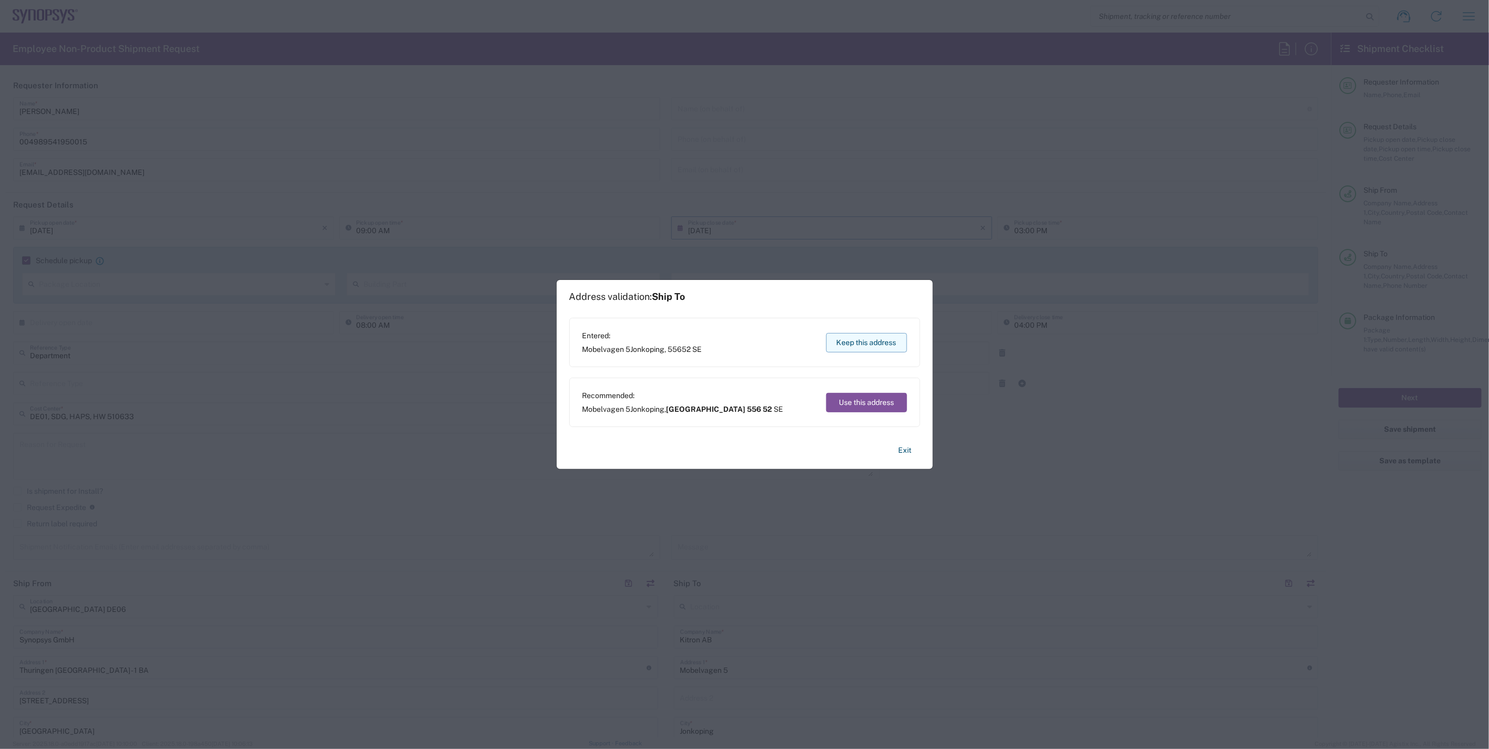
click at [864, 342] on button "Keep this address" at bounding box center [866, 342] width 81 height 19
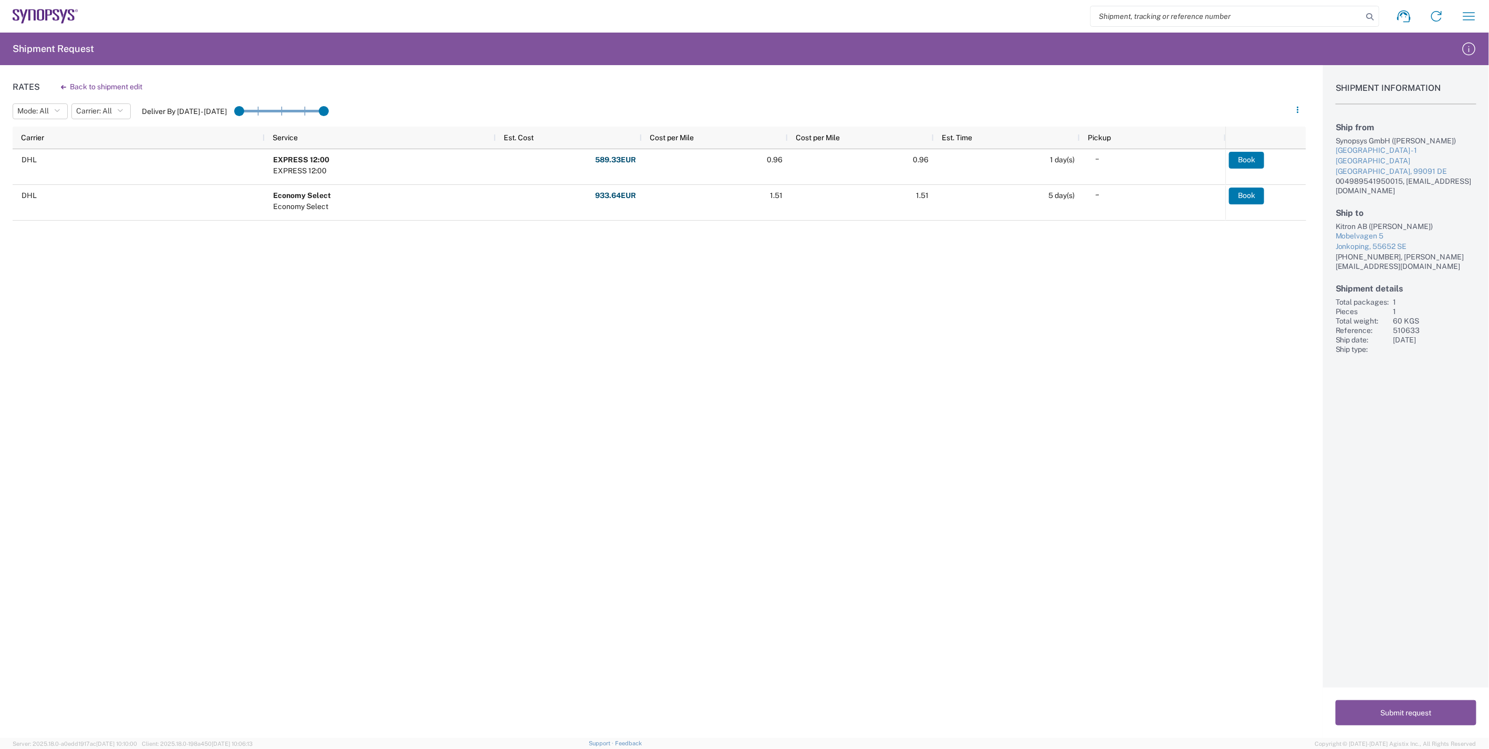
click at [373, 401] on div "DHL EXPRESS 12:00 EXPRESS 12:00 589.33 EUR Other Fees: 6.15 USD Other Fees: 24.…" at bounding box center [619, 310] width 1212 height 322
click at [739, 454] on div "DHL EXPRESS 12:00 EXPRESS 12:00 589.33 EUR Other Fees: 6.15 USD Other Fees: 24.…" at bounding box center [619, 310] width 1212 height 322
click at [1220, 564] on div "Rates Back to shipment edit Mode: All All SMAL Carrier: All All DHL Deliver By …" at bounding box center [653, 401] width 1306 height 673
